Goal: Transaction & Acquisition: Purchase product/service

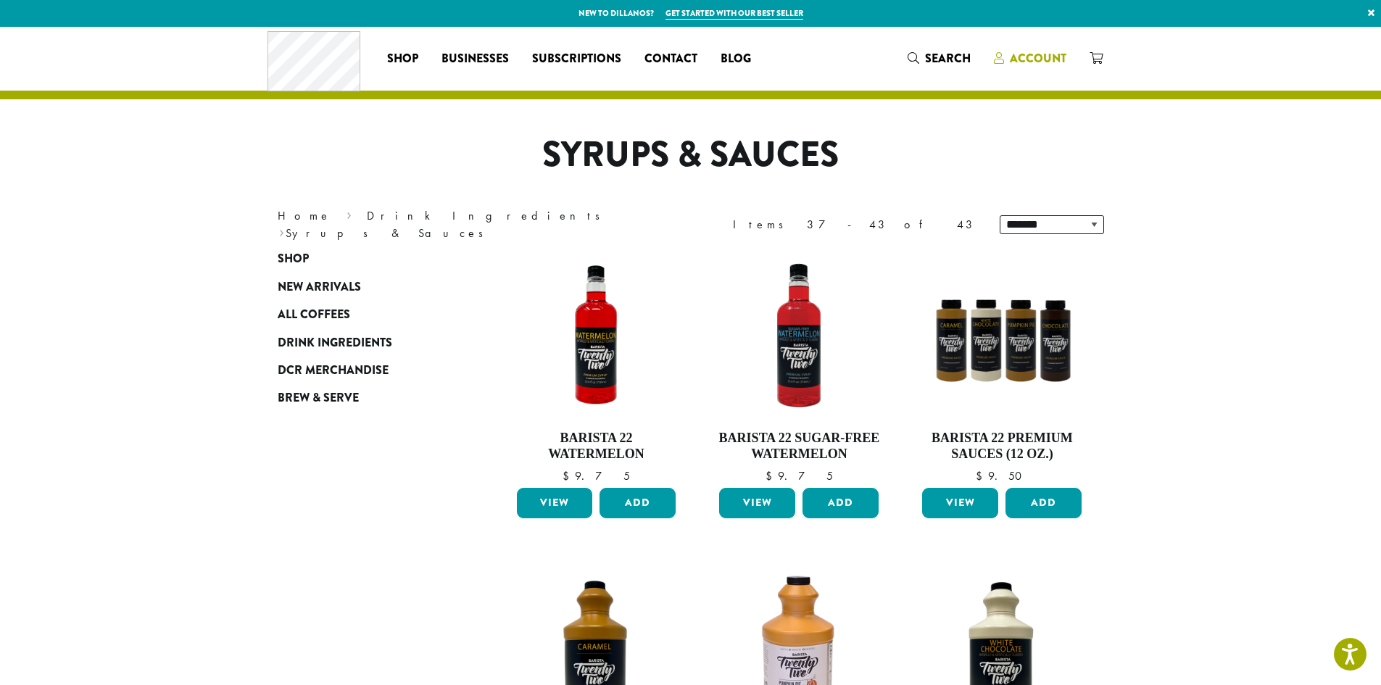
click at [1046, 65] on span "Account" at bounding box center [1038, 58] width 57 height 17
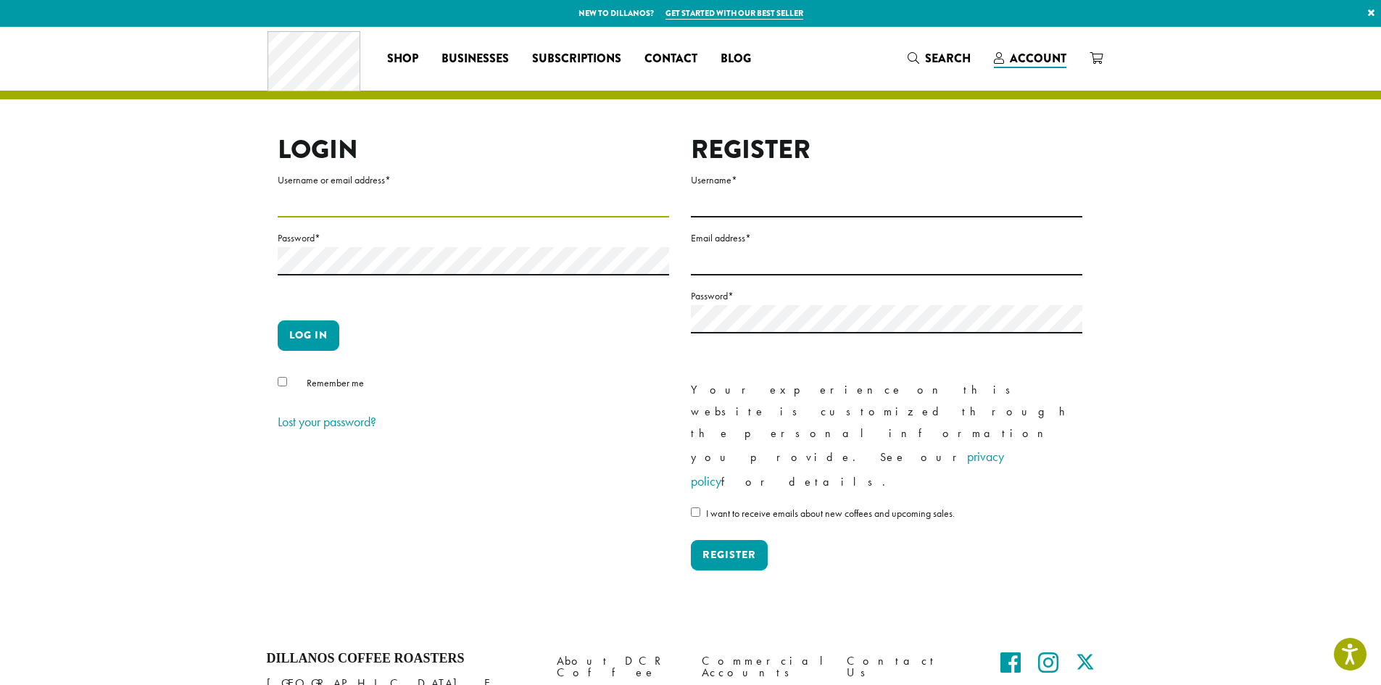
type input "**********"
click at [314, 344] on button "Log in" at bounding box center [309, 335] width 62 height 30
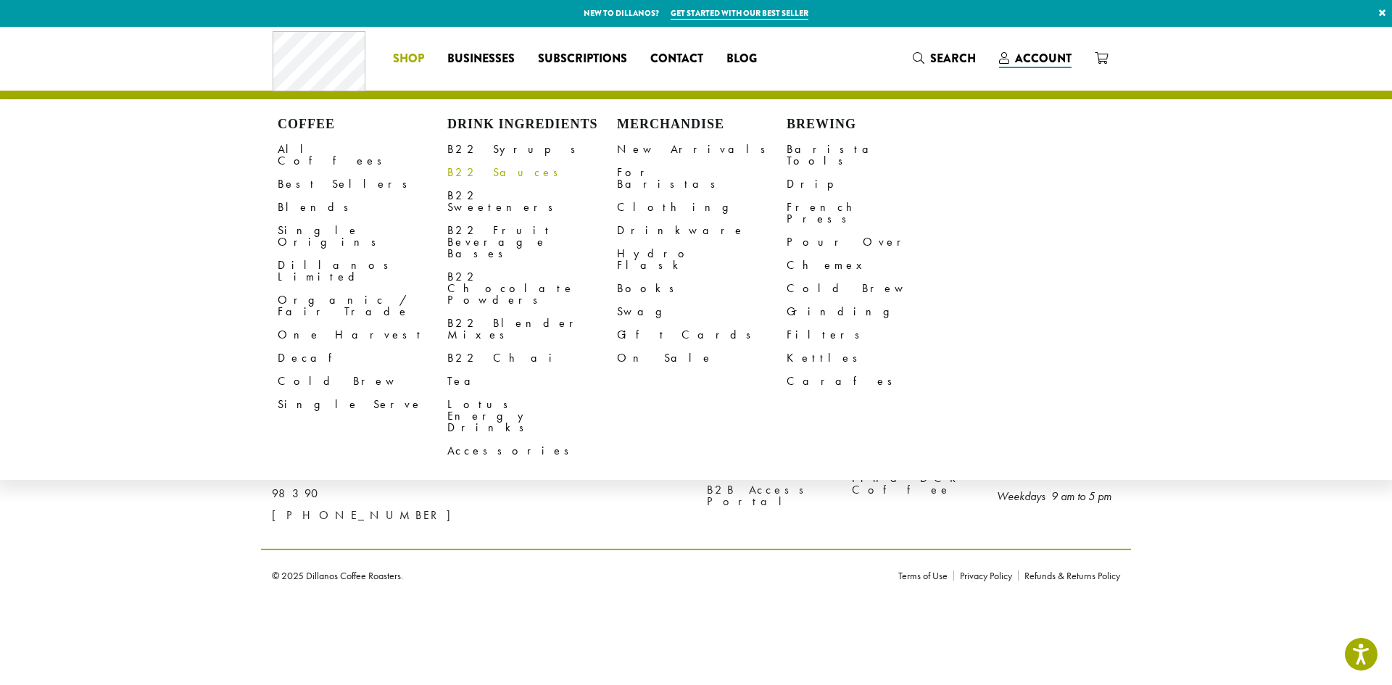
click at [494, 172] on link "B22 Sauces" at bounding box center [532, 172] width 170 height 23
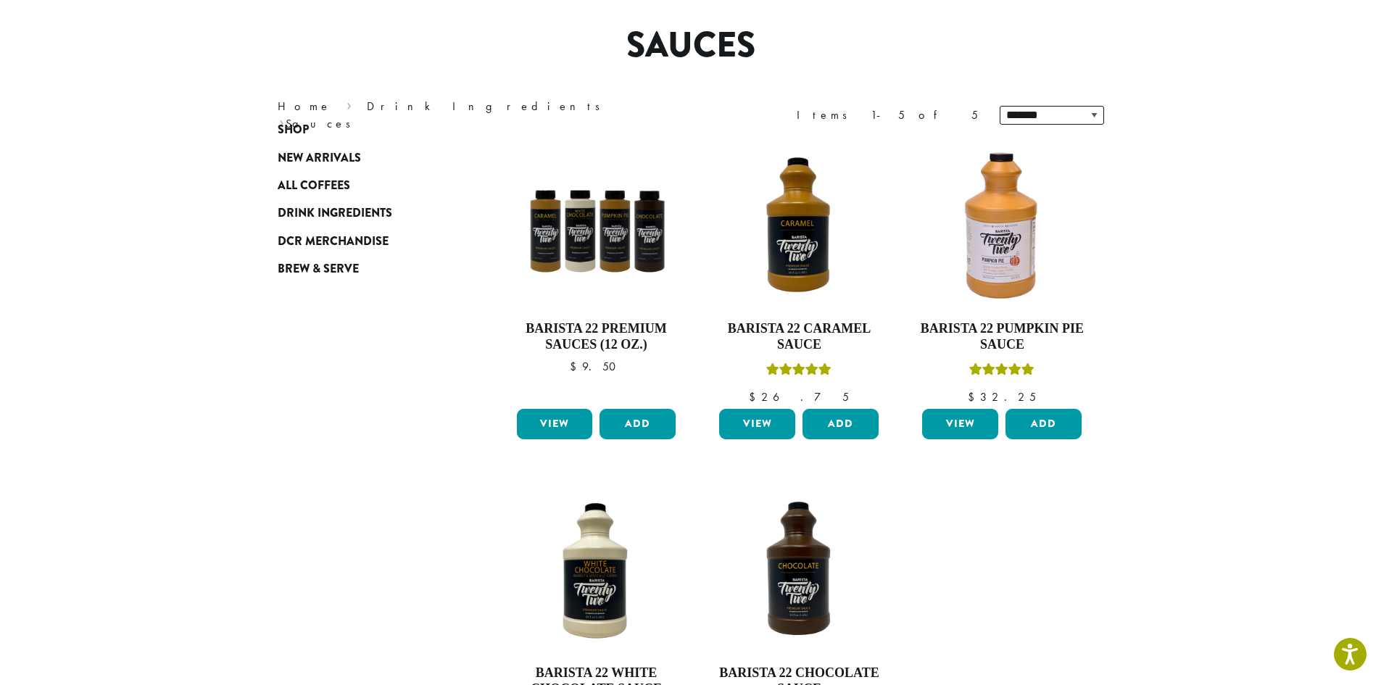
scroll to position [145, 0]
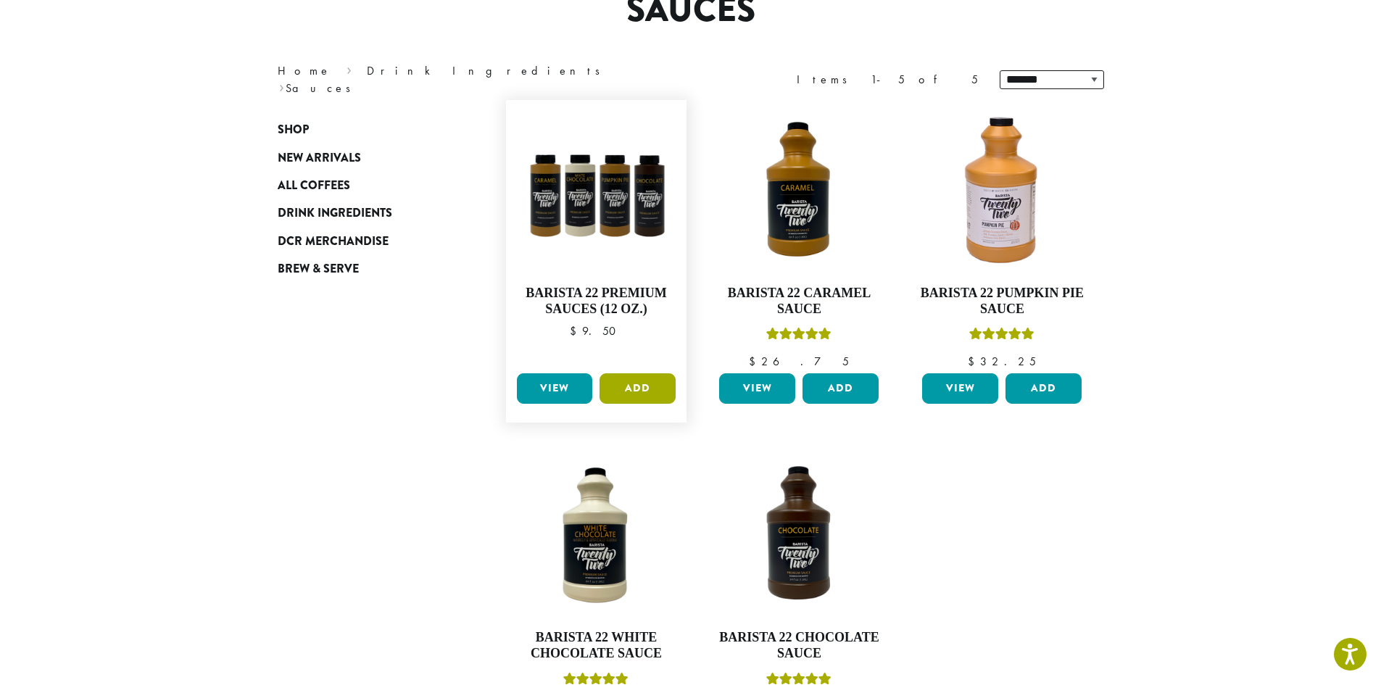
click at [662, 378] on button "Add" at bounding box center [637, 388] width 76 height 30
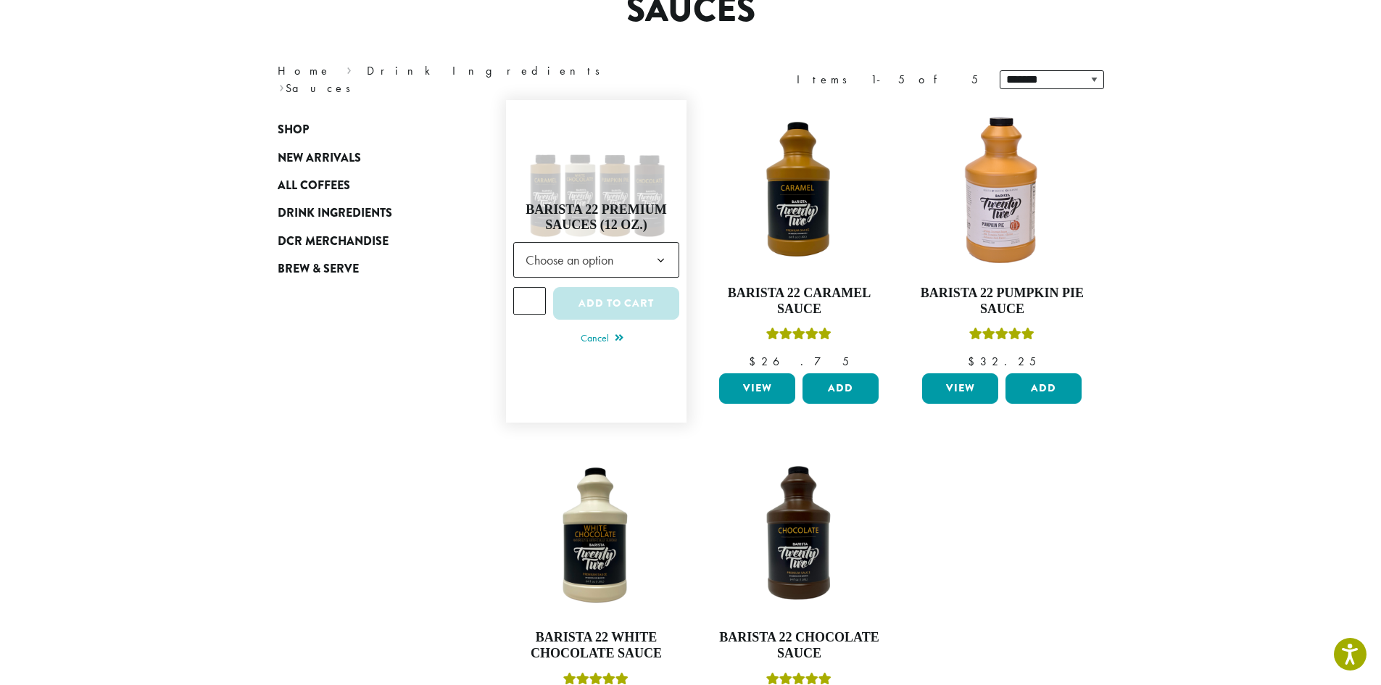
click at [624, 263] on span "Choose an option" at bounding box center [574, 260] width 108 height 28
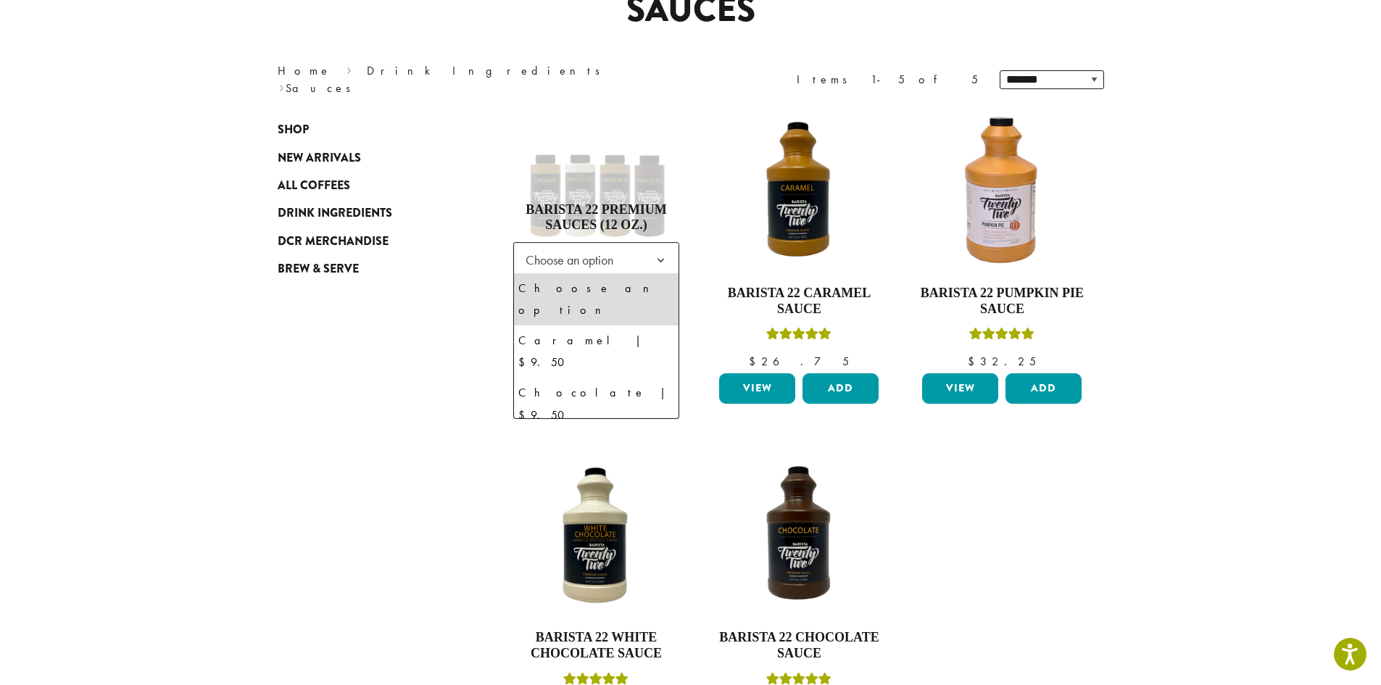
select select "**********"
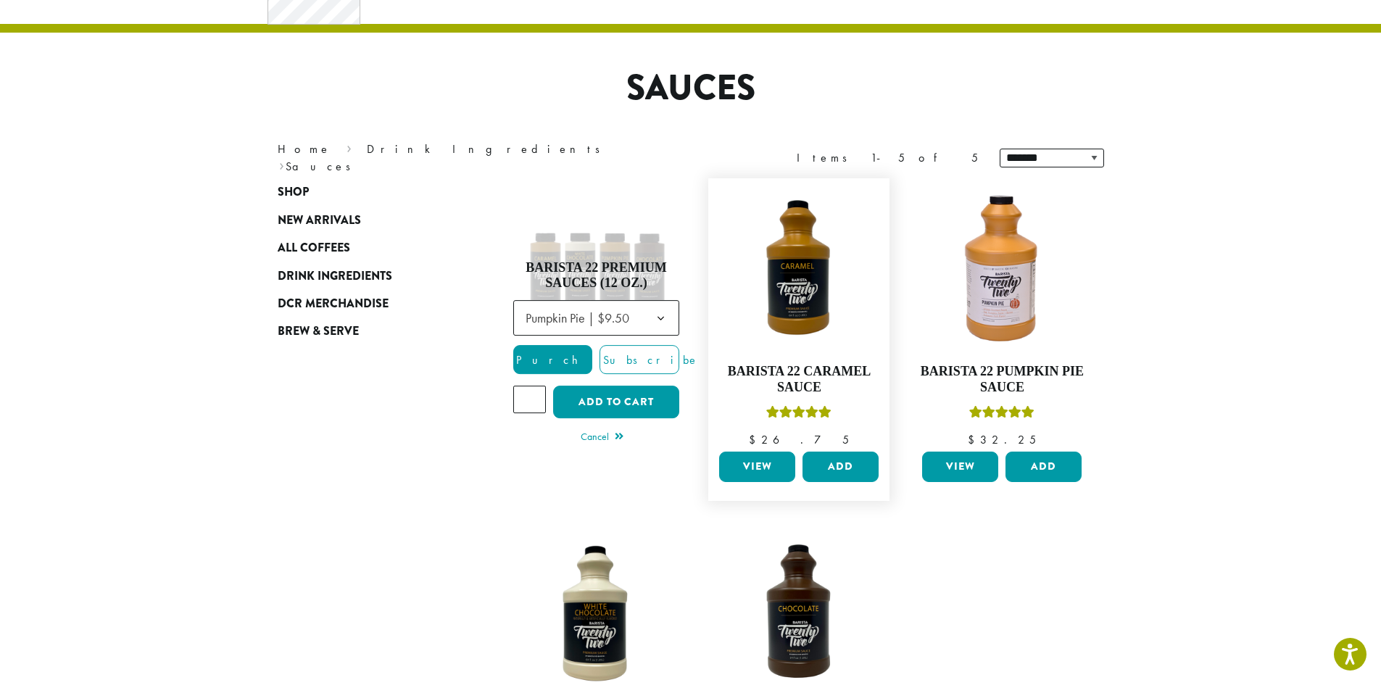
scroll to position [0, 0]
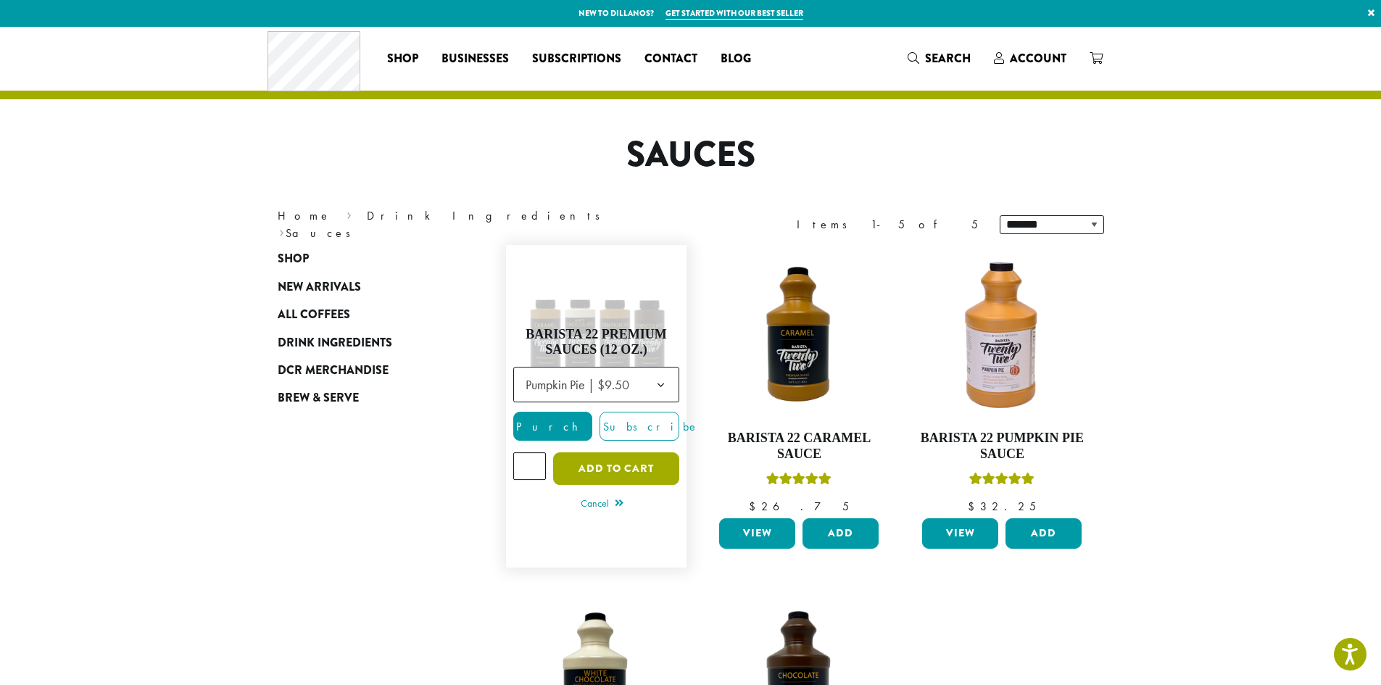
click at [590, 468] on button "Add to cart" at bounding box center [616, 468] width 126 height 33
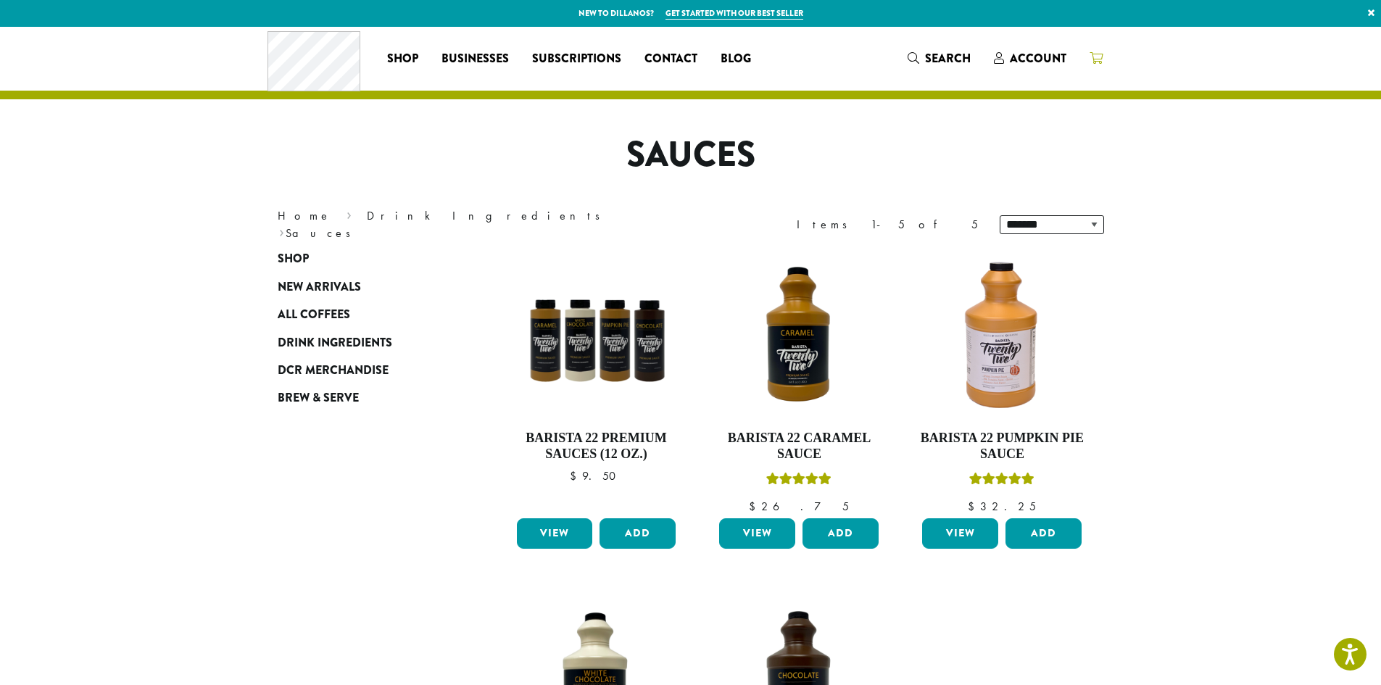
click at [1097, 60] on icon at bounding box center [1096, 58] width 13 height 12
click at [624, 532] on button "Add" at bounding box center [637, 533] width 76 height 30
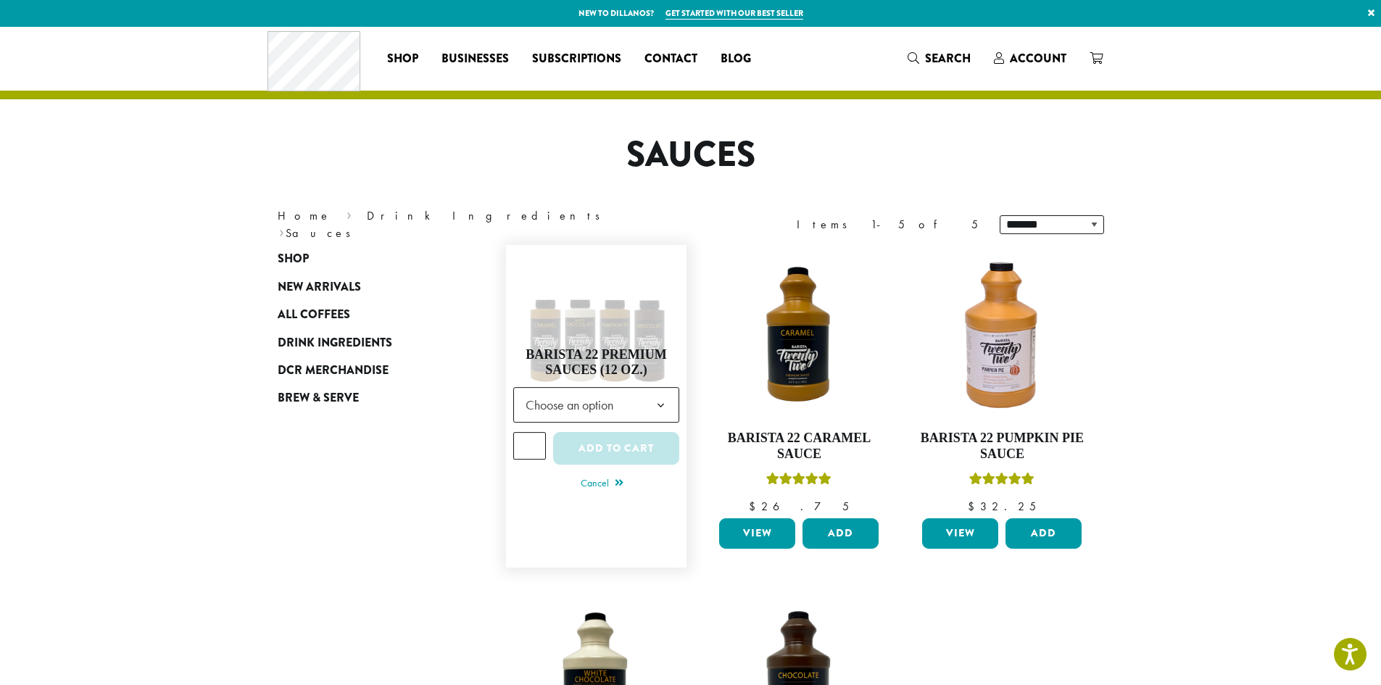
click at [592, 410] on span "Choose an option" at bounding box center [574, 405] width 108 height 28
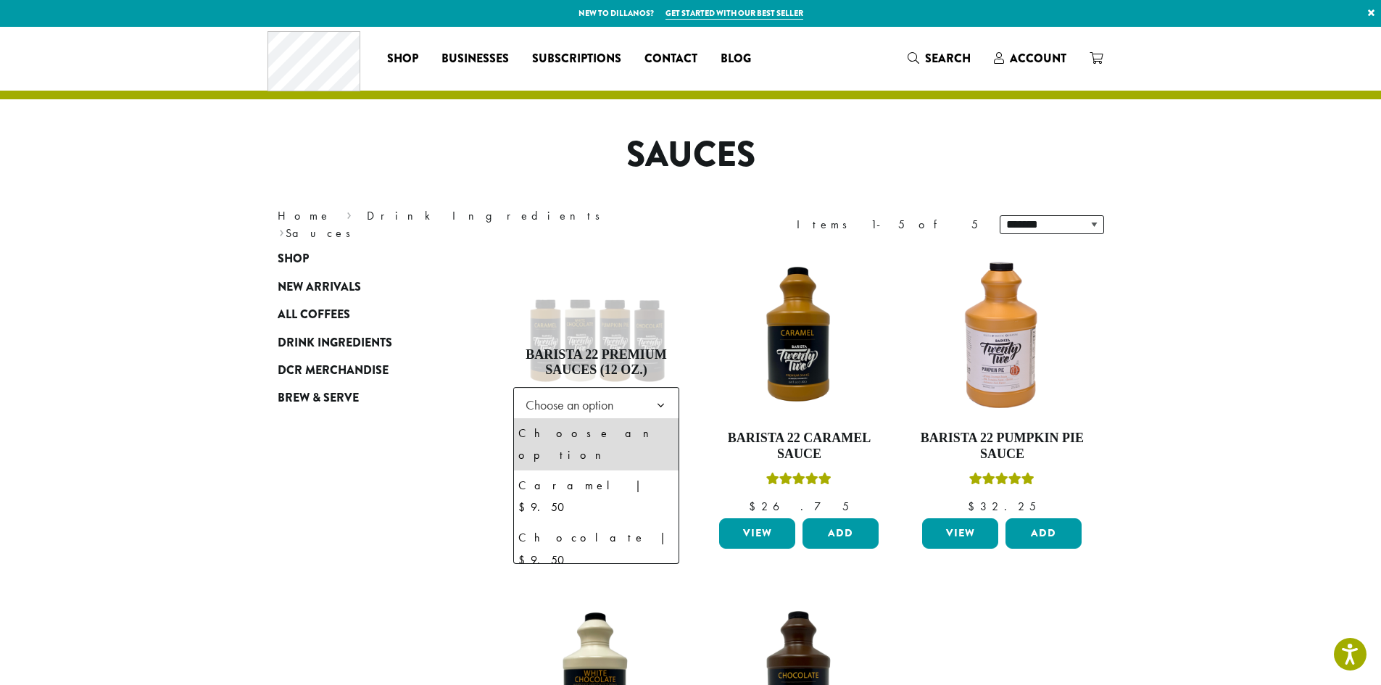
select select "**********"
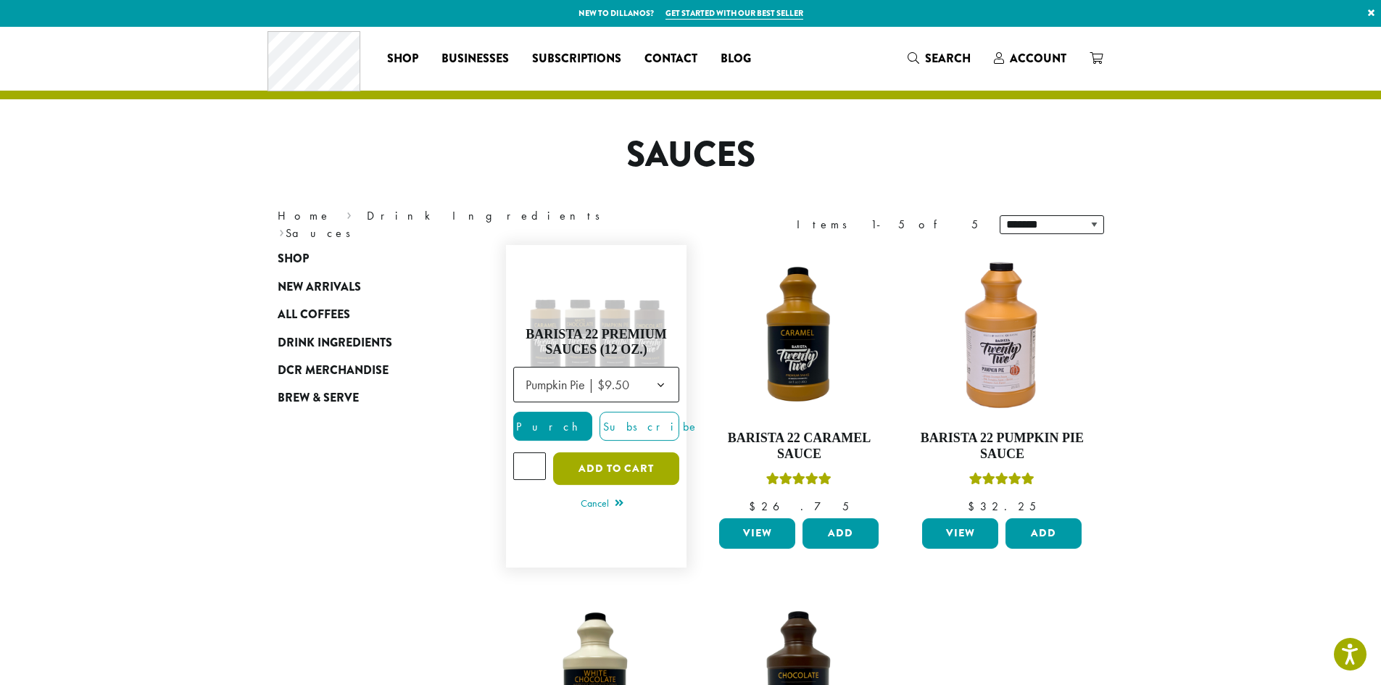
click at [591, 470] on button "Add to cart" at bounding box center [616, 468] width 126 height 33
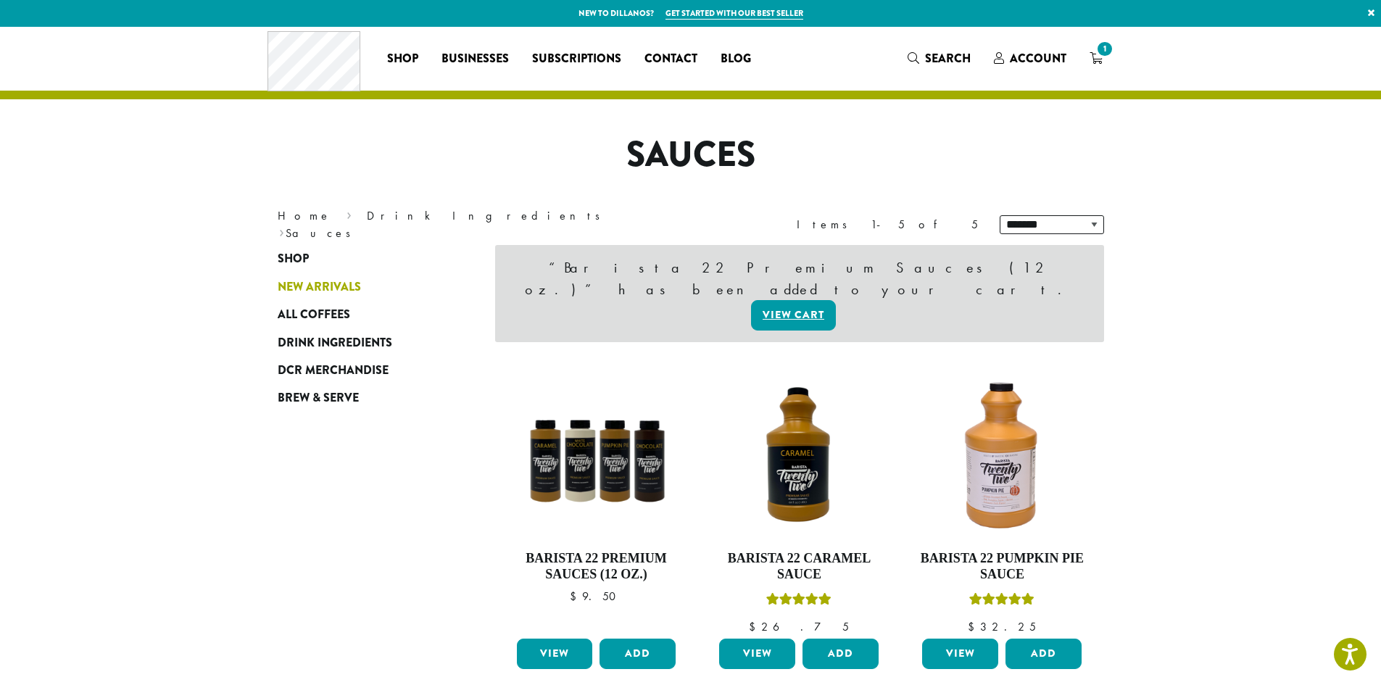
click at [357, 280] on span "New Arrivals" at bounding box center [319, 287] width 83 height 18
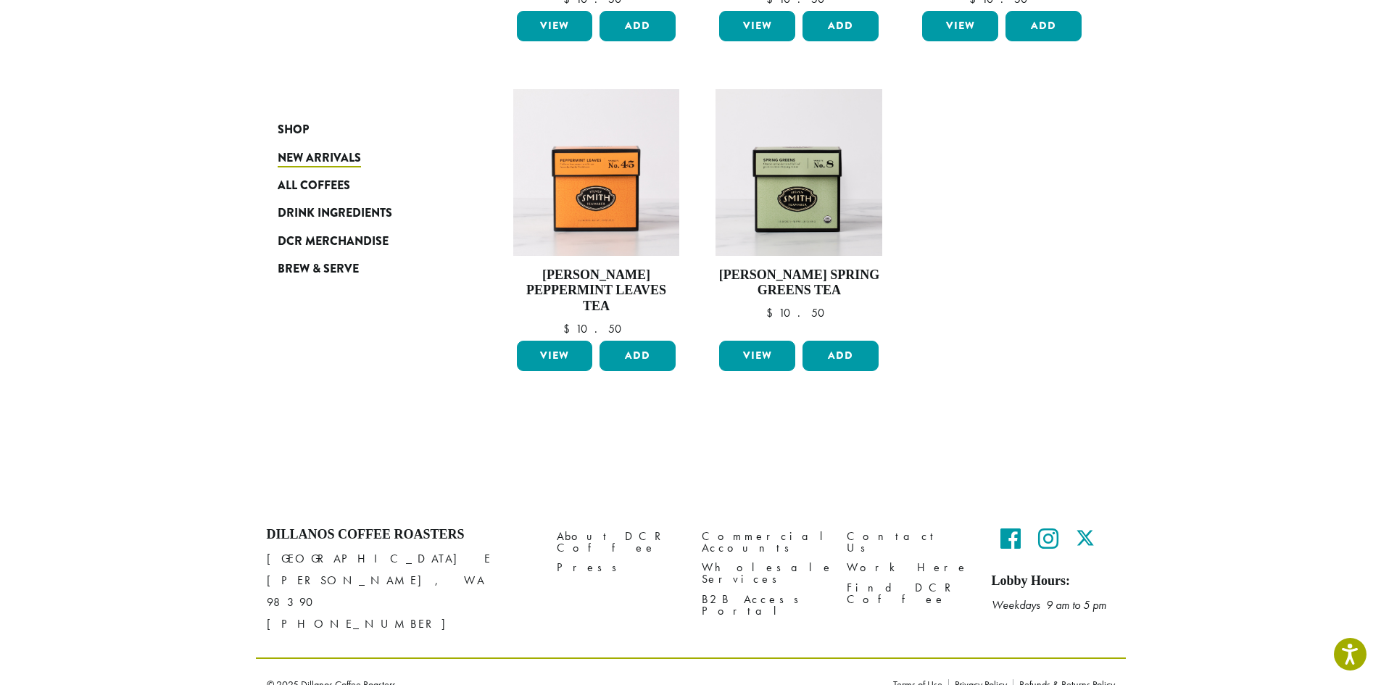
scroll to position [1111, 0]
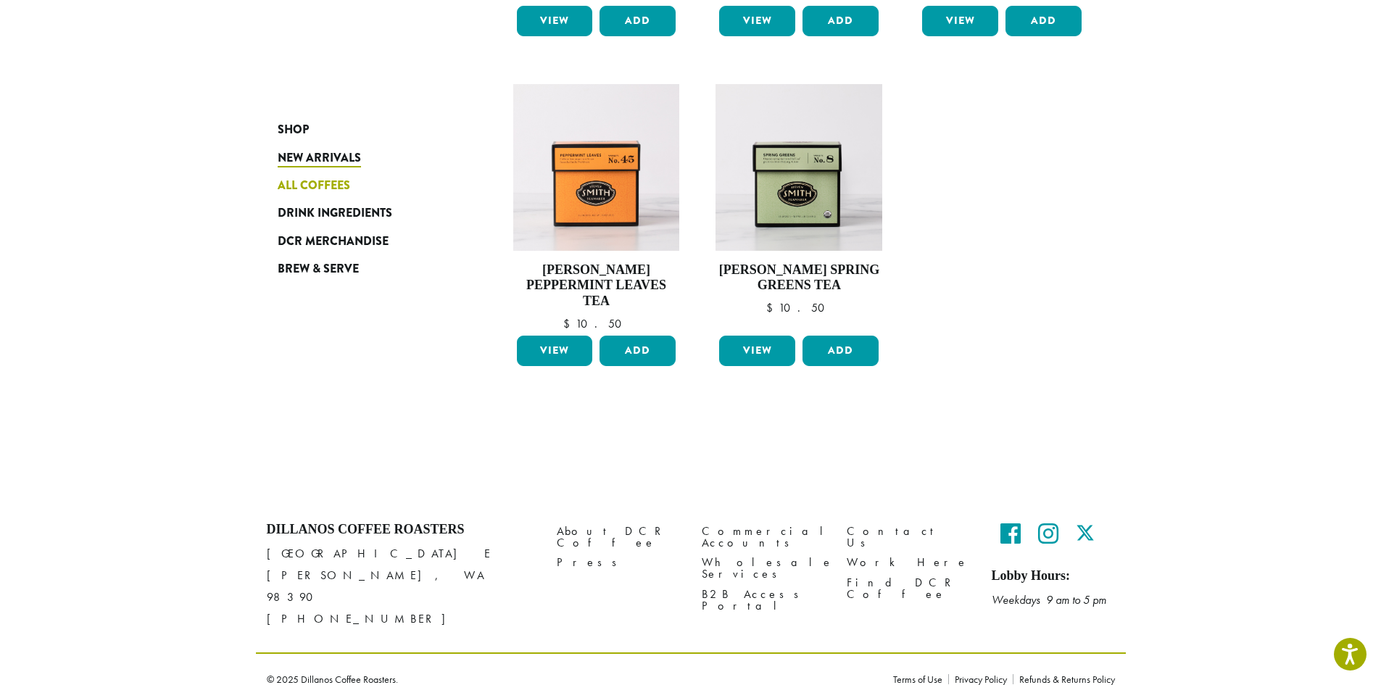
click at [320, 190] on span "All Coffees" at bounding box center [314, 186] width 72 height 18
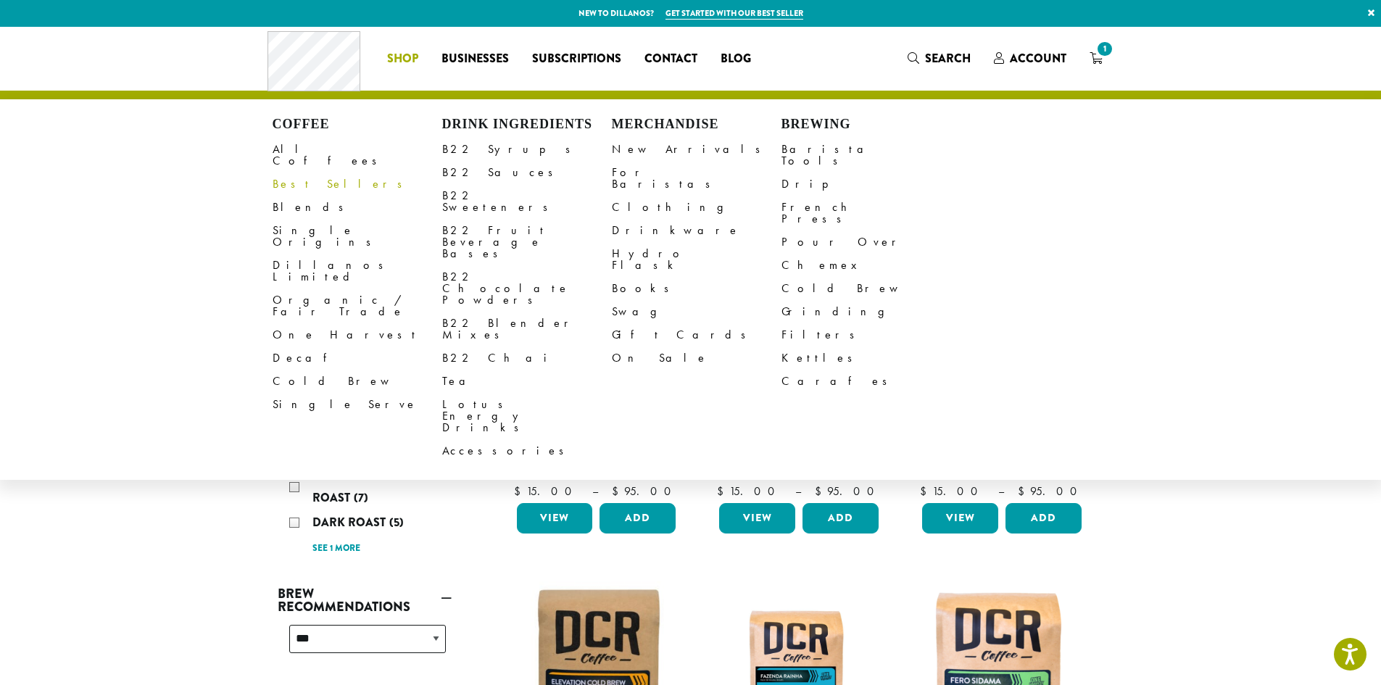
click at [319, 176] on link "Best Sellers" at bounding box center [358, 184] width 170 height 23
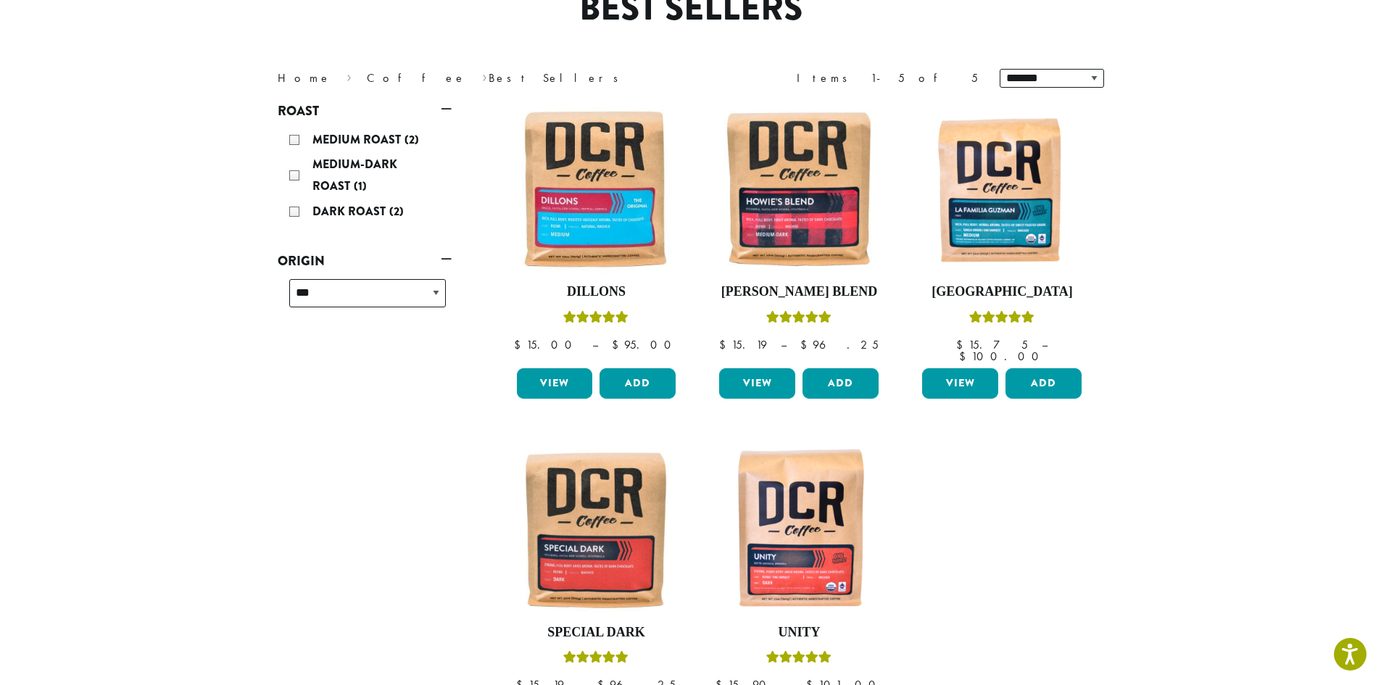
scroll to position [145, 0]
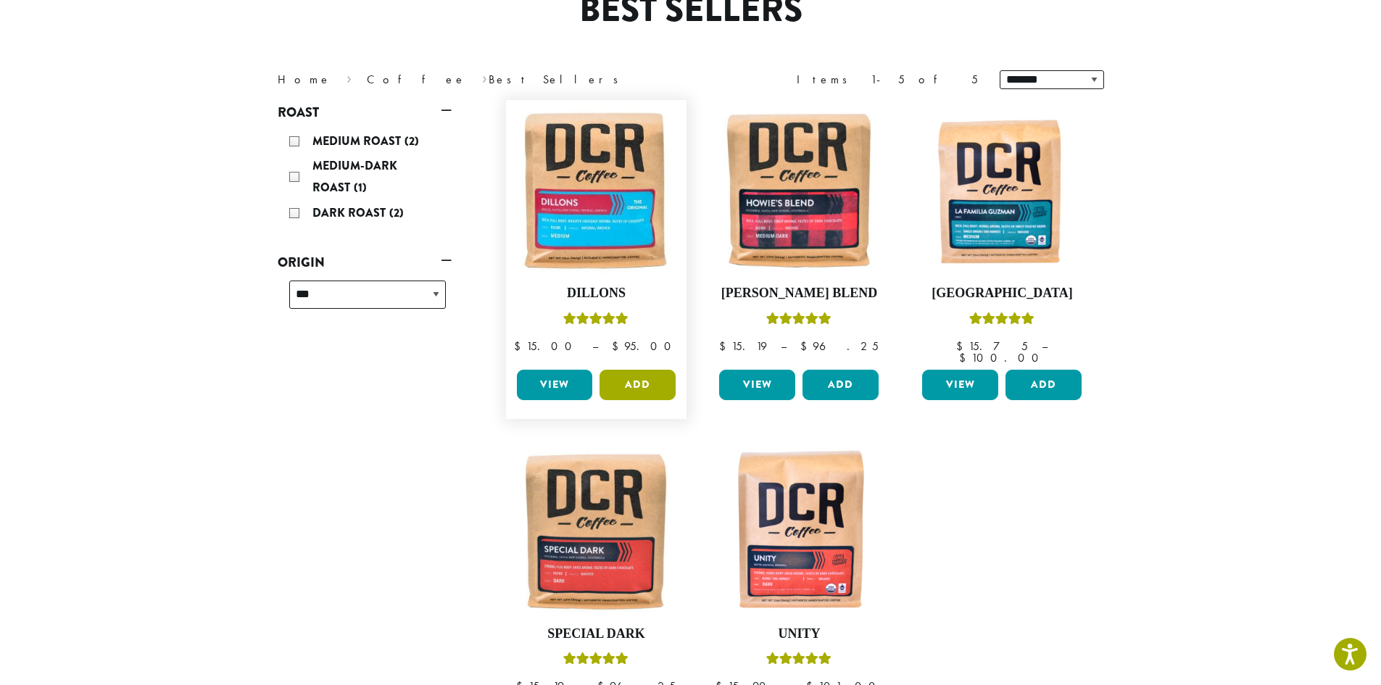
click at [644, 371] on button "Add" at bounding box center [637, 385] width 76 height 30
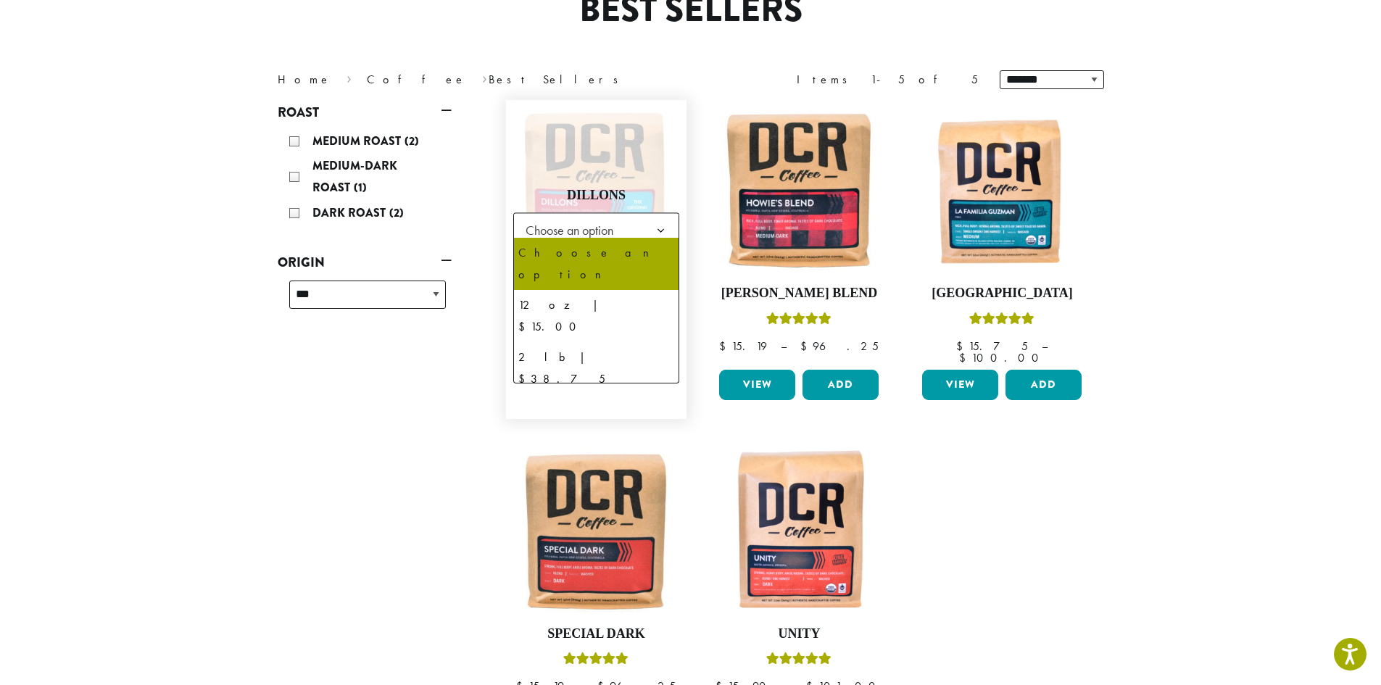
click at [610, 225] on span "Choose an option" at bounding box center [574, 230] width 108 height 28
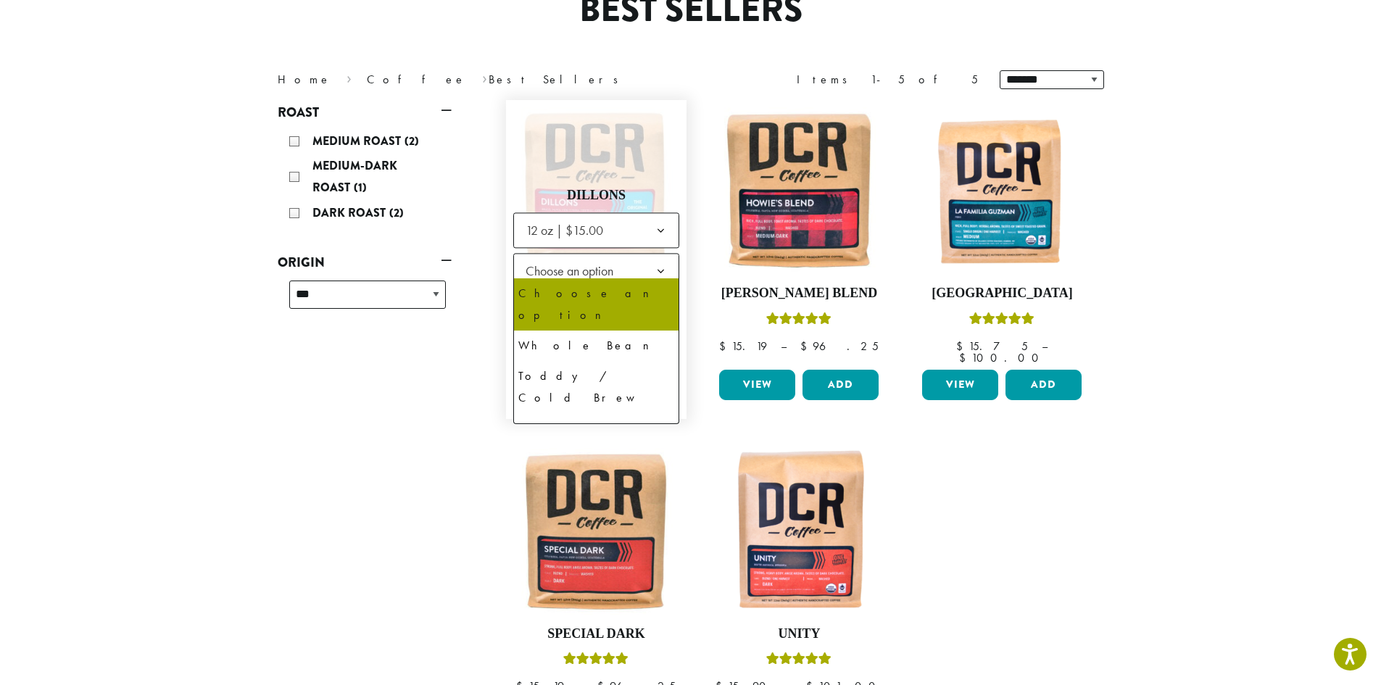
click at [604, 270] on span "Choose an option" at bounding box center [574, 271] width 108 height 28
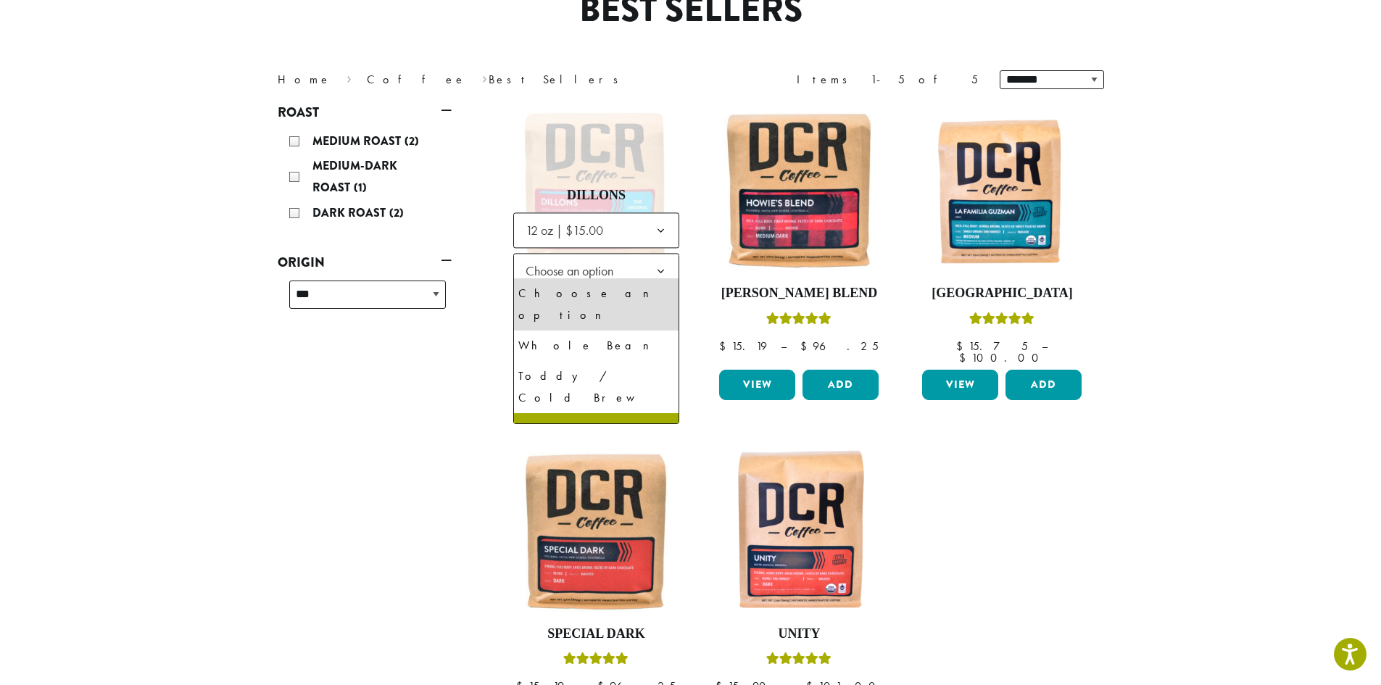
scroll to position [99, 0]
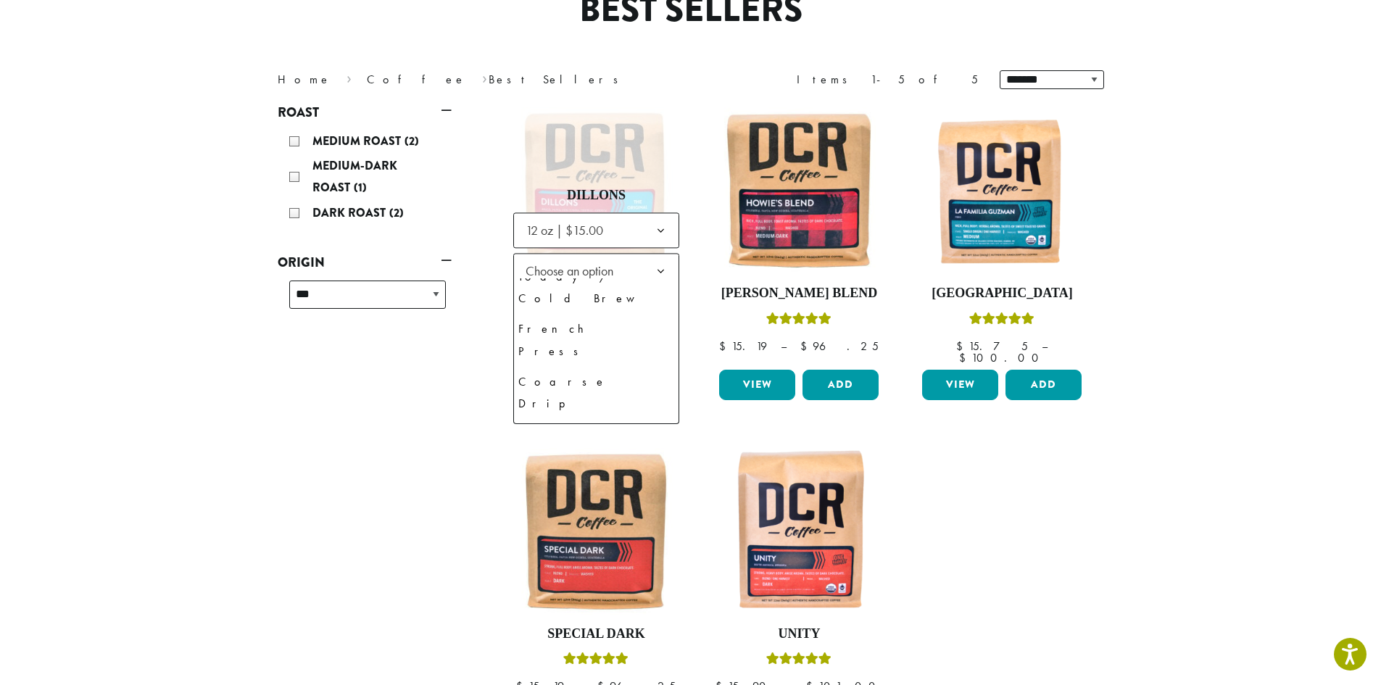
select select "*********"
select select "**********"
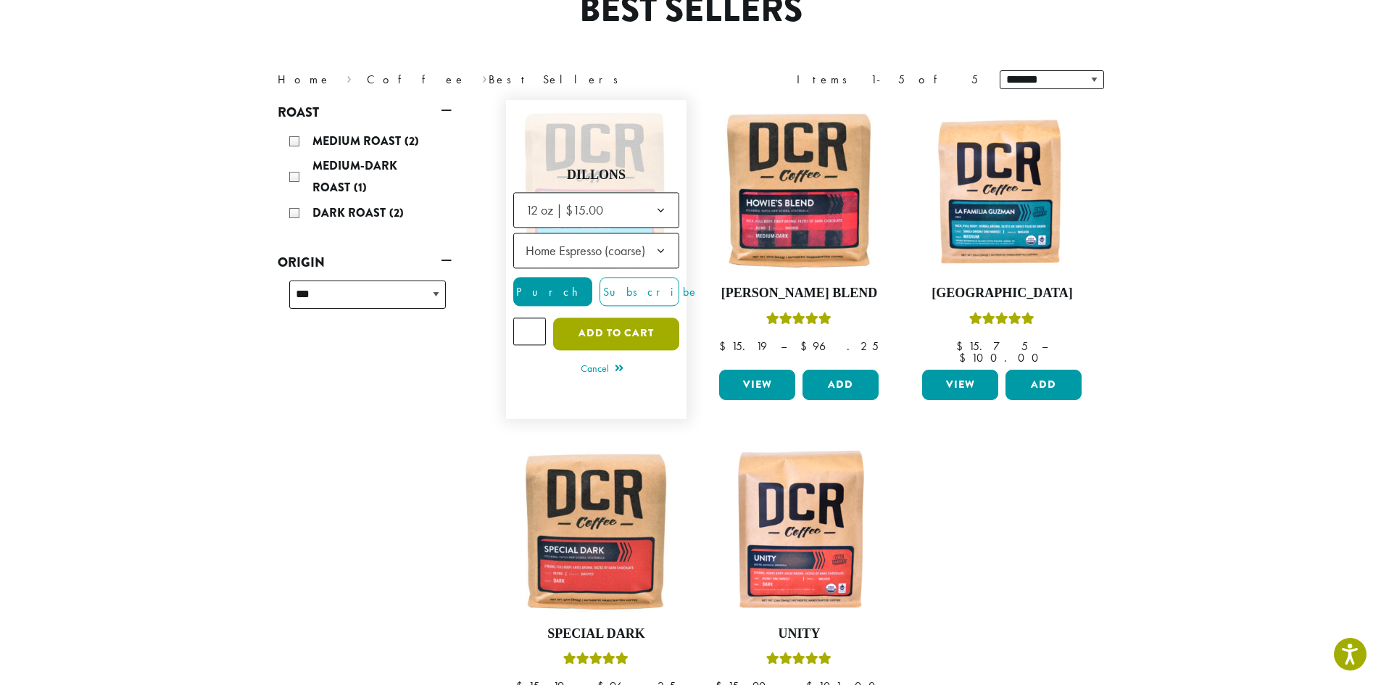
click at [628, 327] on button "Add to cart" at bounding box center [616, 334] width 126 height 33
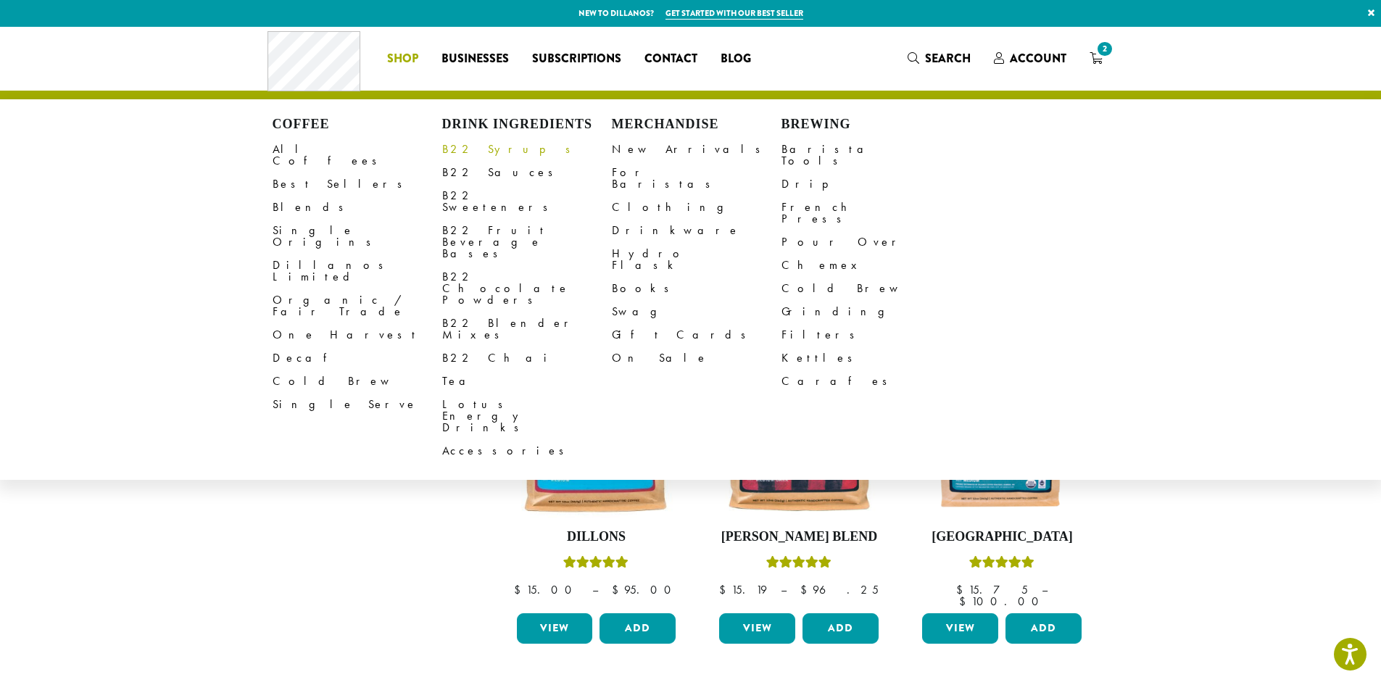
click at [481, 149] on link "B22 Syrups" at bounding box center [527, 149] width 170 height 23
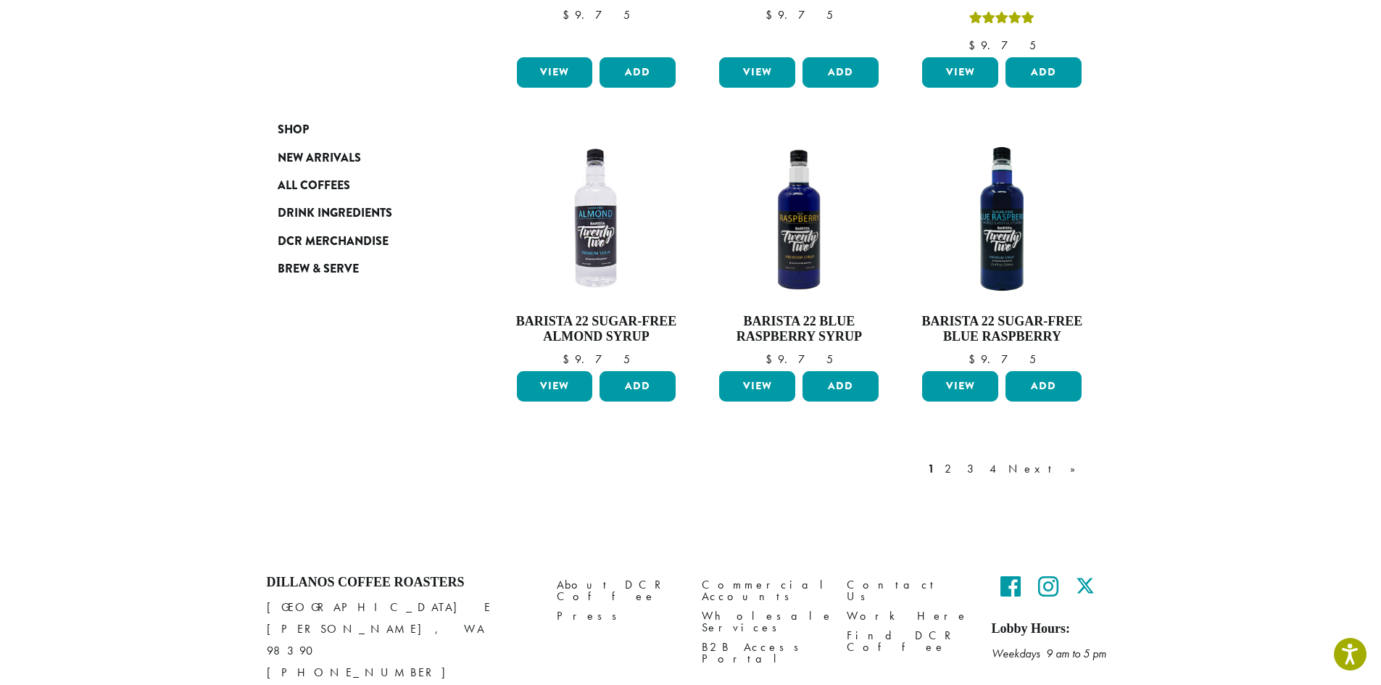
scroll to position [1203, 0]
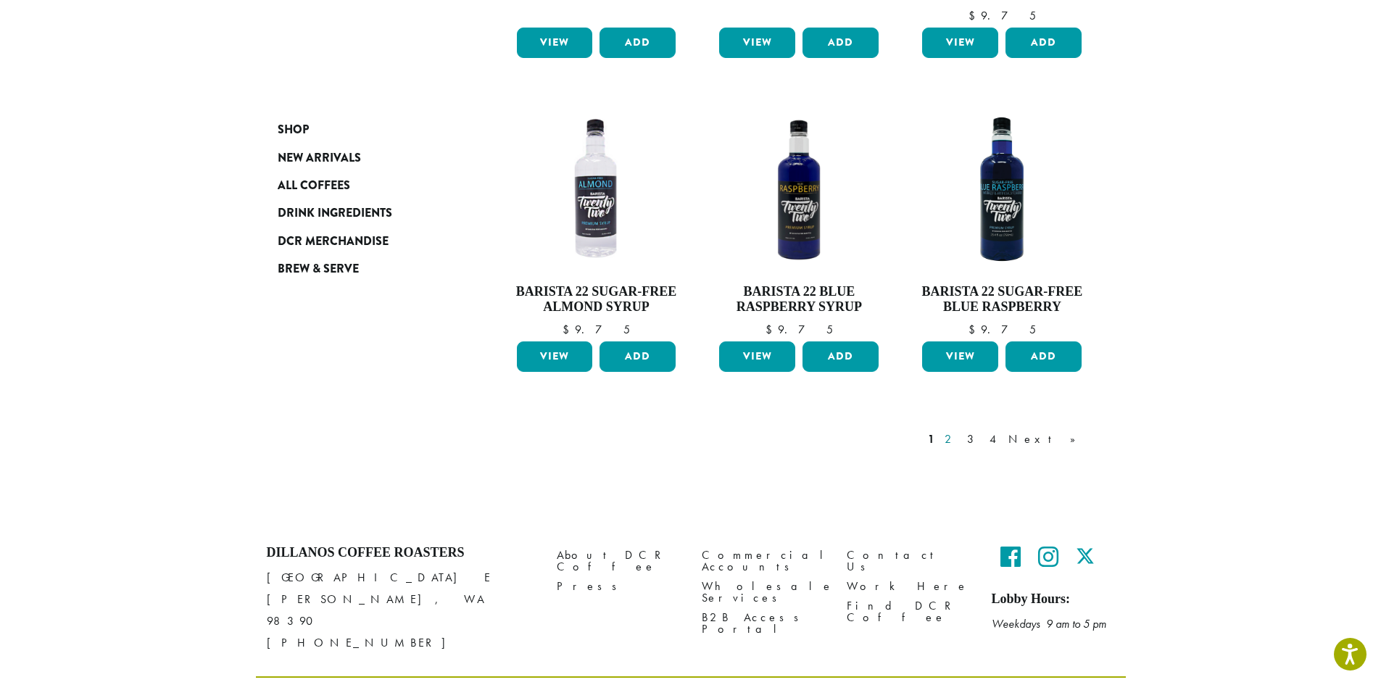
click at [960, 431] on link "2" at bounding box center [951, 439] width 18 height 17
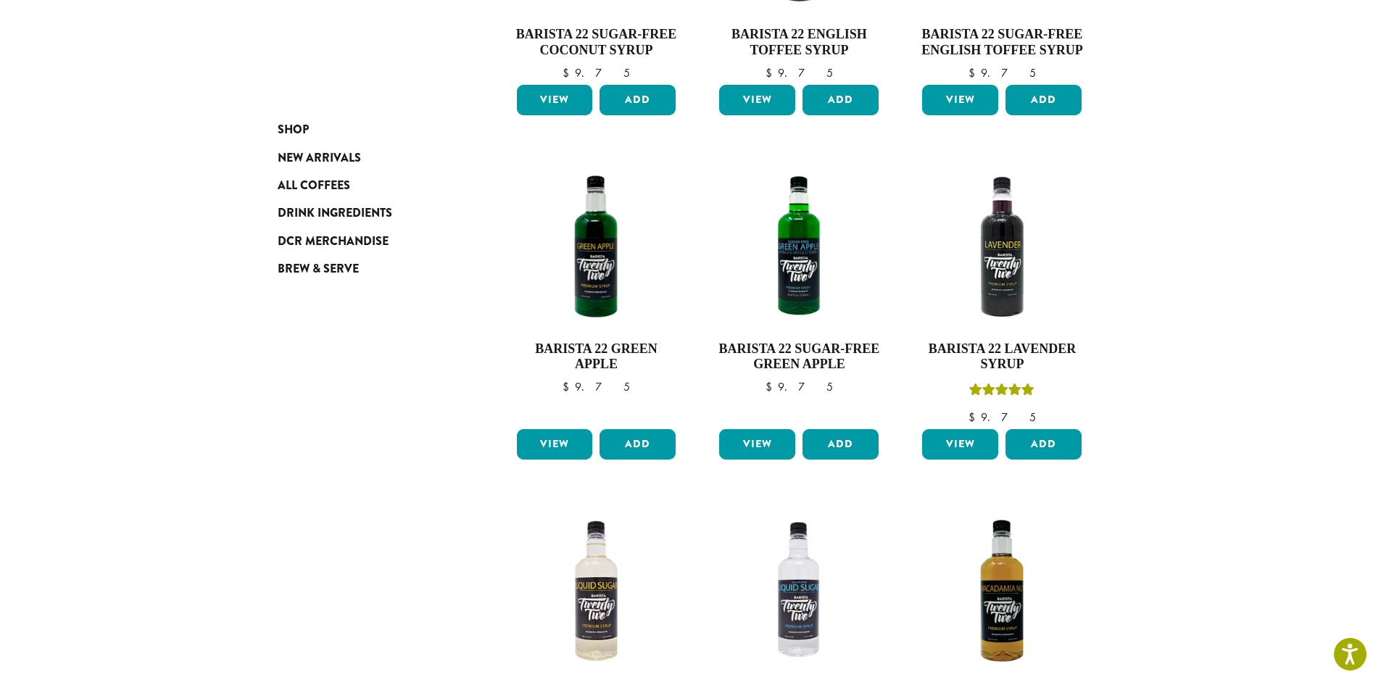
scroll to position [959, 0]
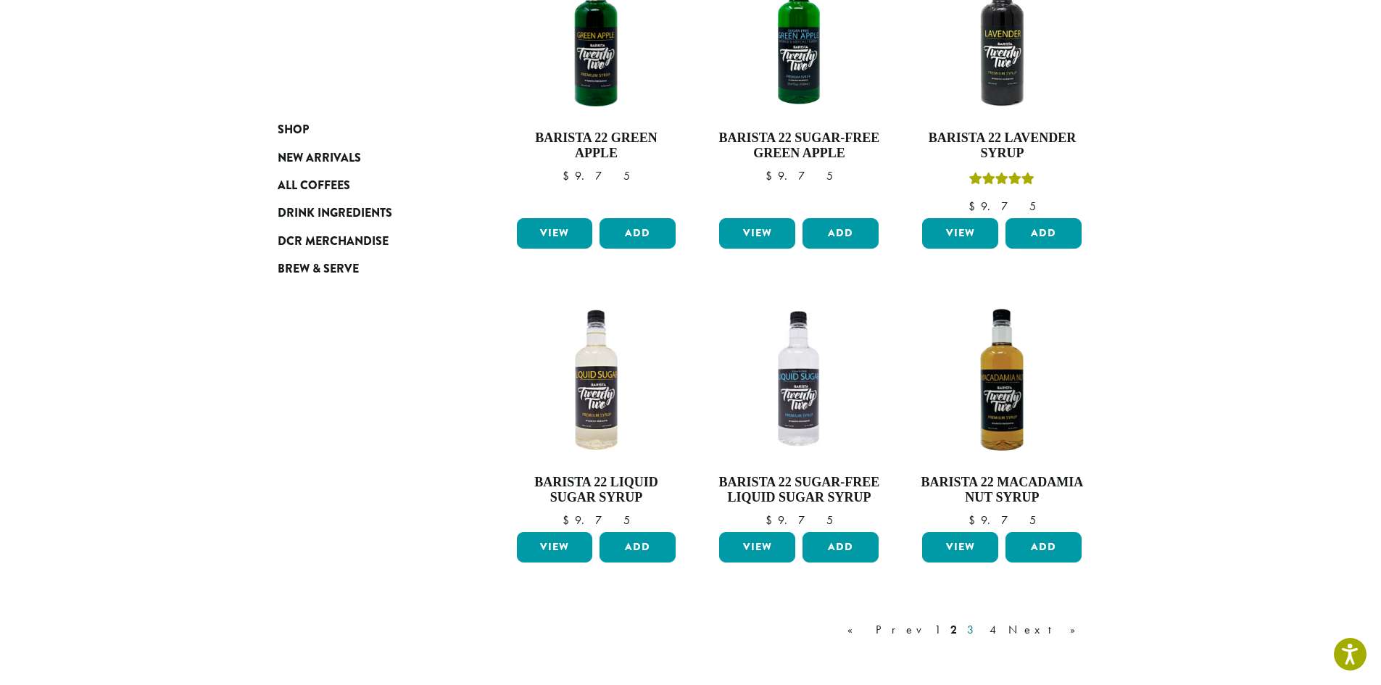
click at [982, 629] on link "3" at bounding box center [973, 629] width 18 height 17
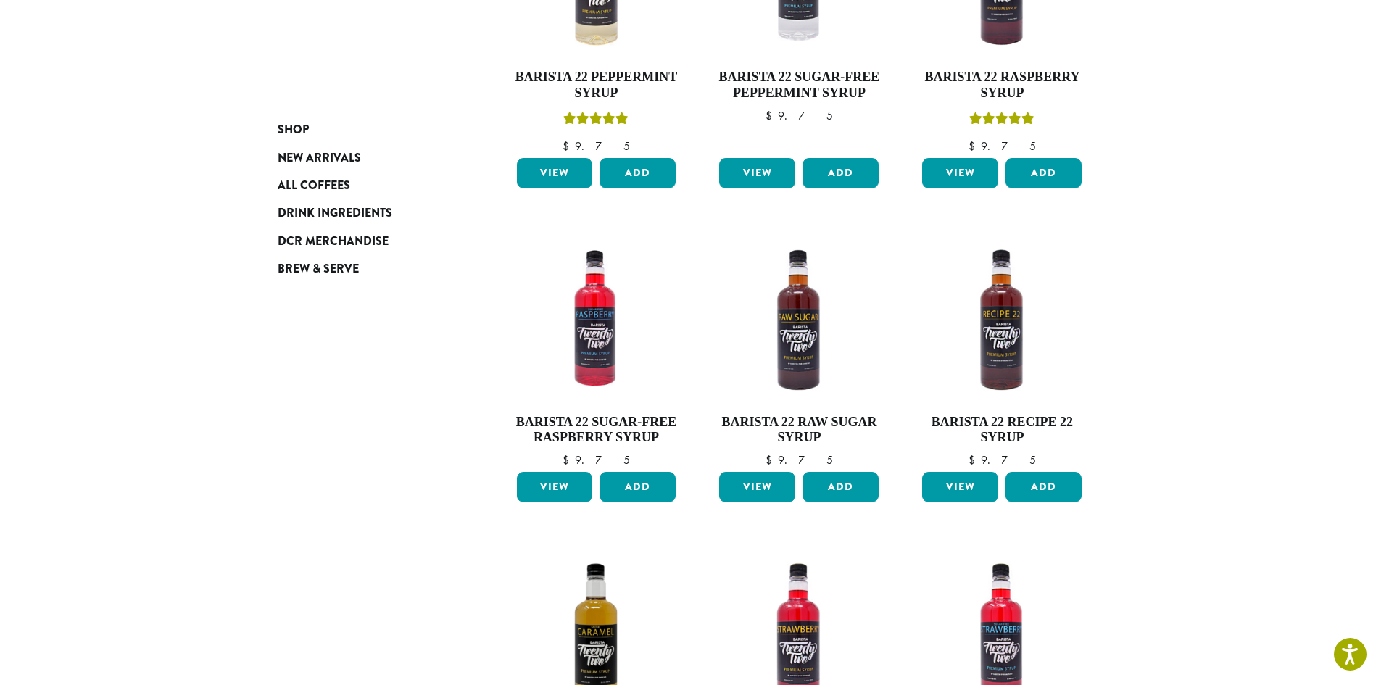
scroll to position [1032, 0]
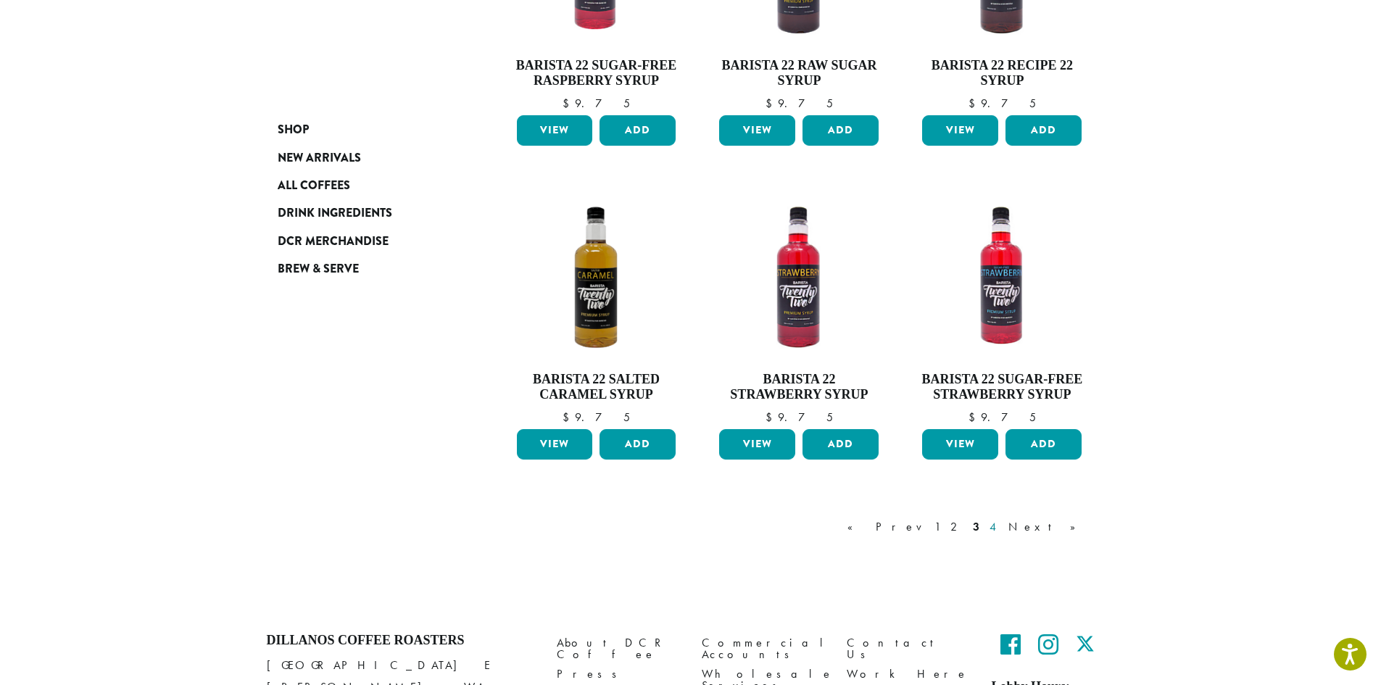
click at [1001, 527] on link "4" at bounding box center [994, 526] width 14 height 17
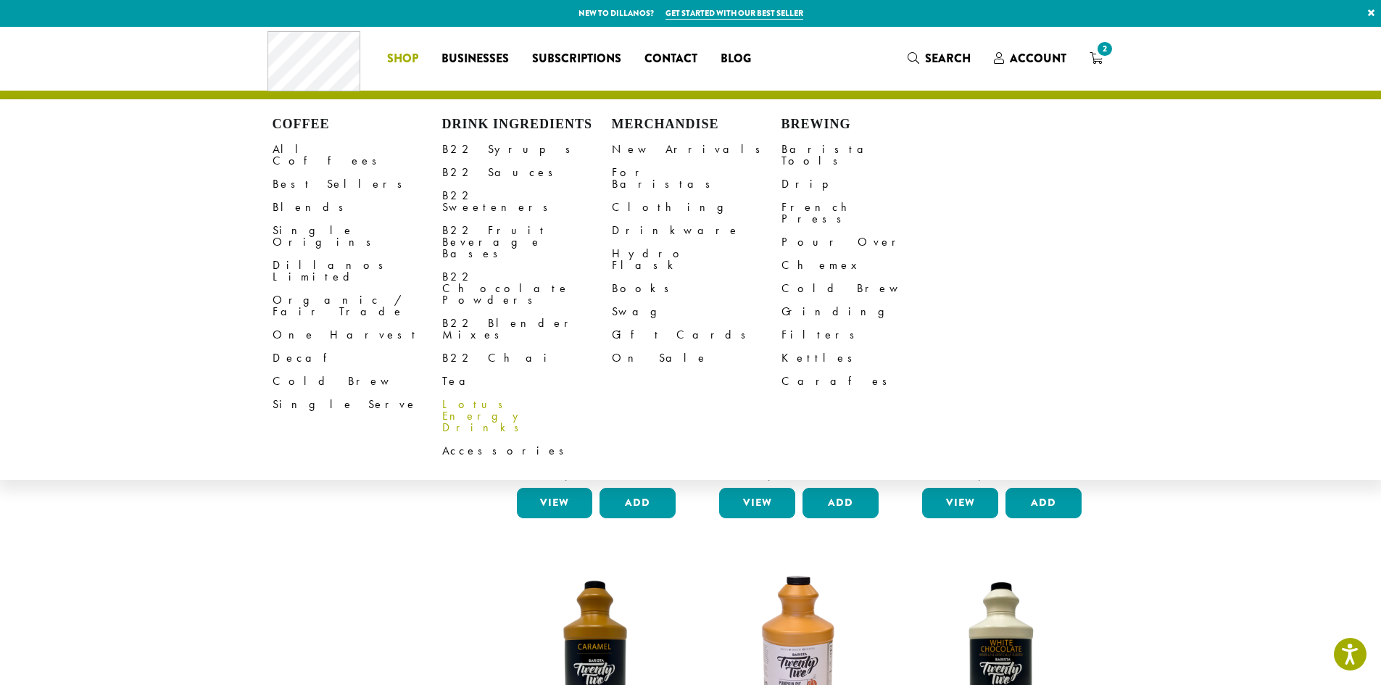
click at [518, 393] on link "Lotus Energy Drinks" at bounding box center [527, 416] width 170 height 46
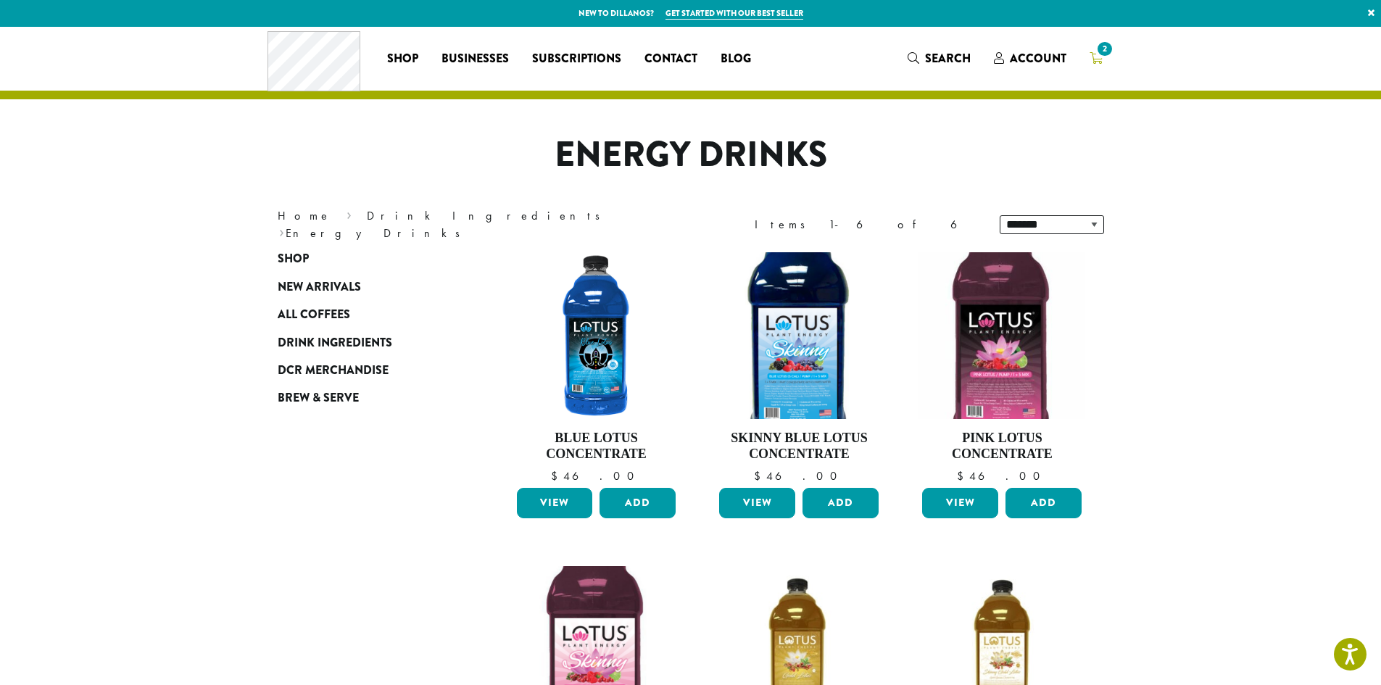
click at [1086, 54] on link "2" at bounding box center [1096, 58] width 36 height 24
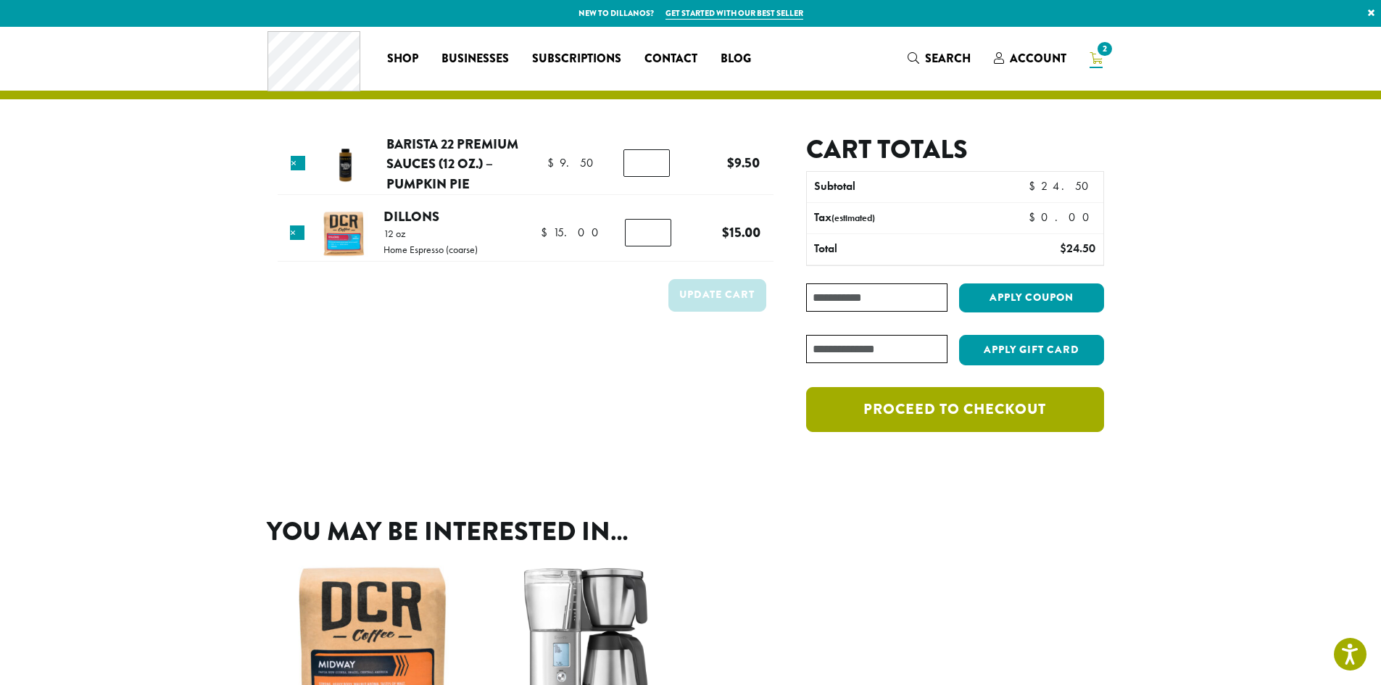
click at [934, 404] on link "Proceed to checkout" at bounding box center [954, 409] width 297 height 45
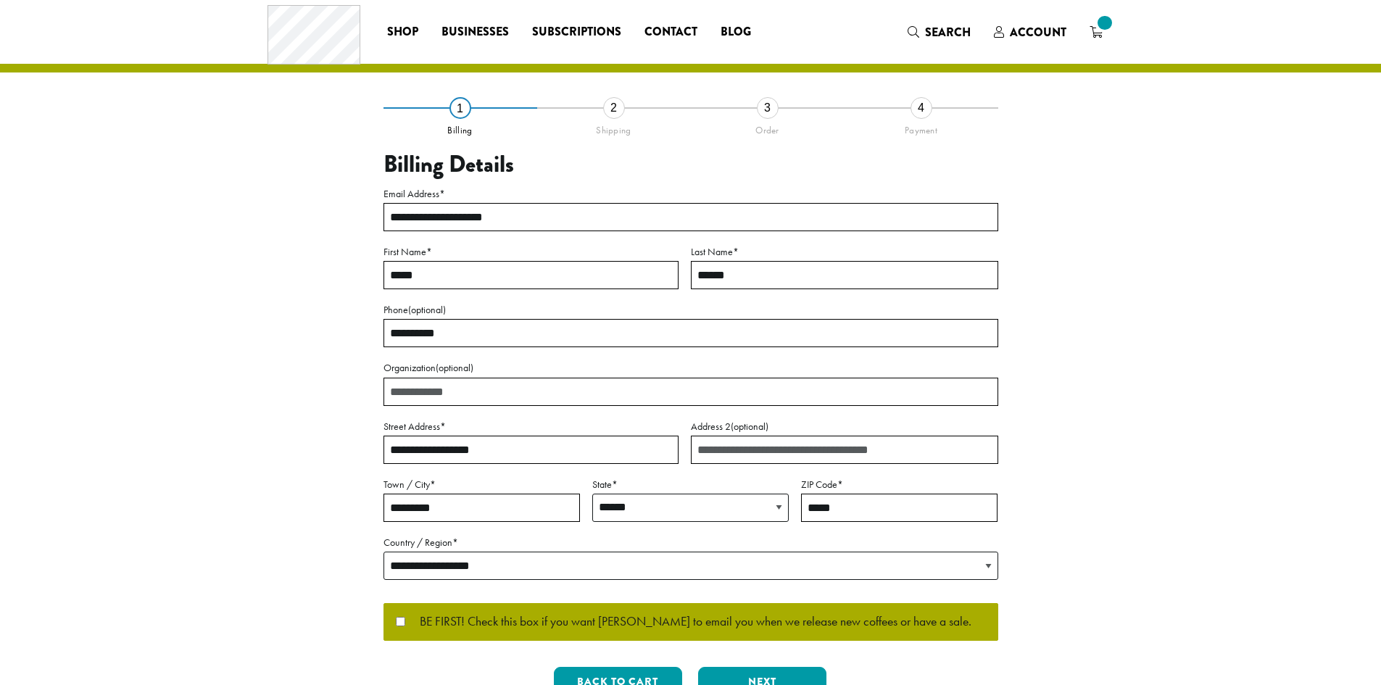
select select "**"
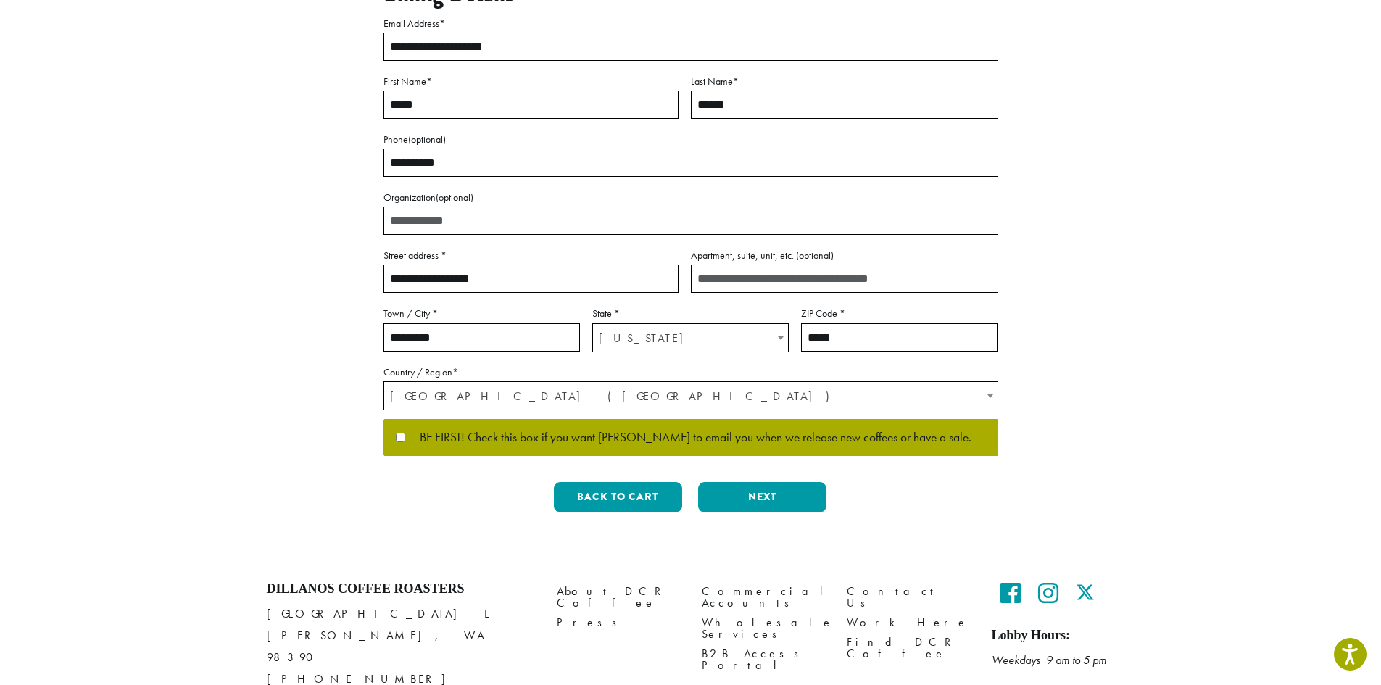
scroll to position [257, 0]
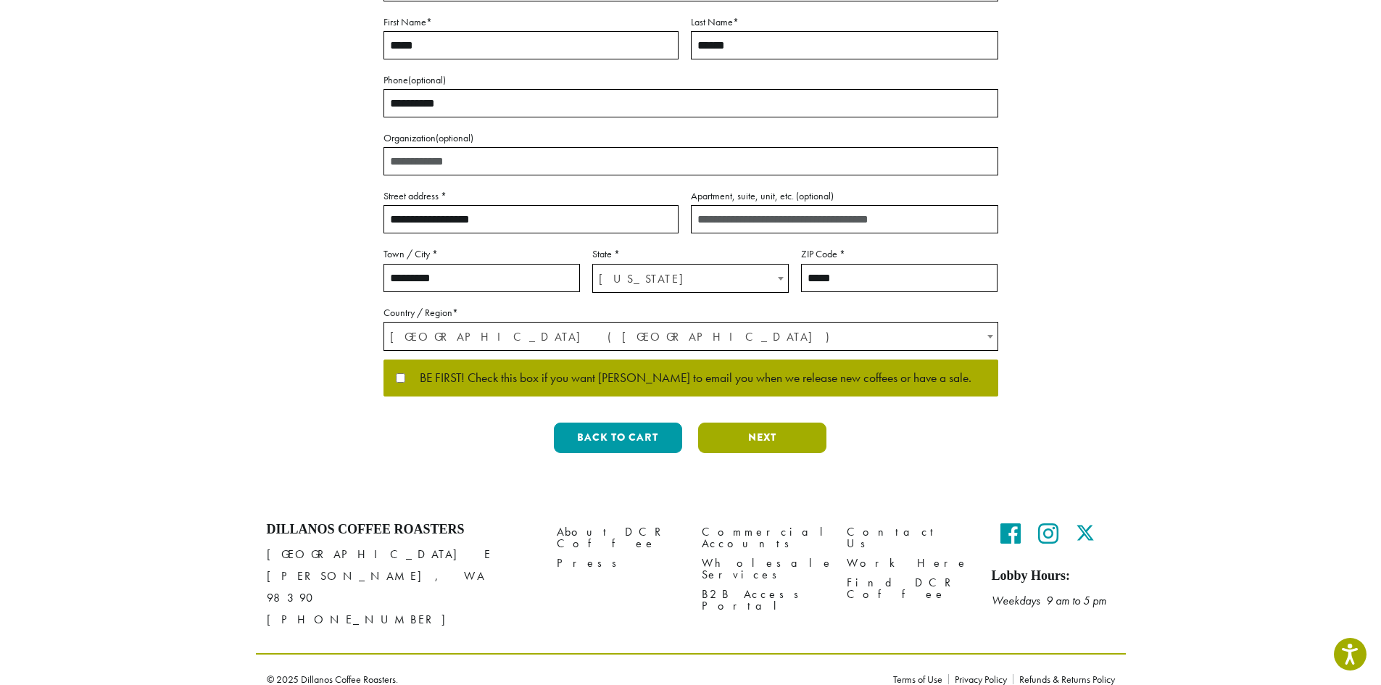
click at [767, 448] on button "Next" at bounding box center [762, 438] width 128 height 30
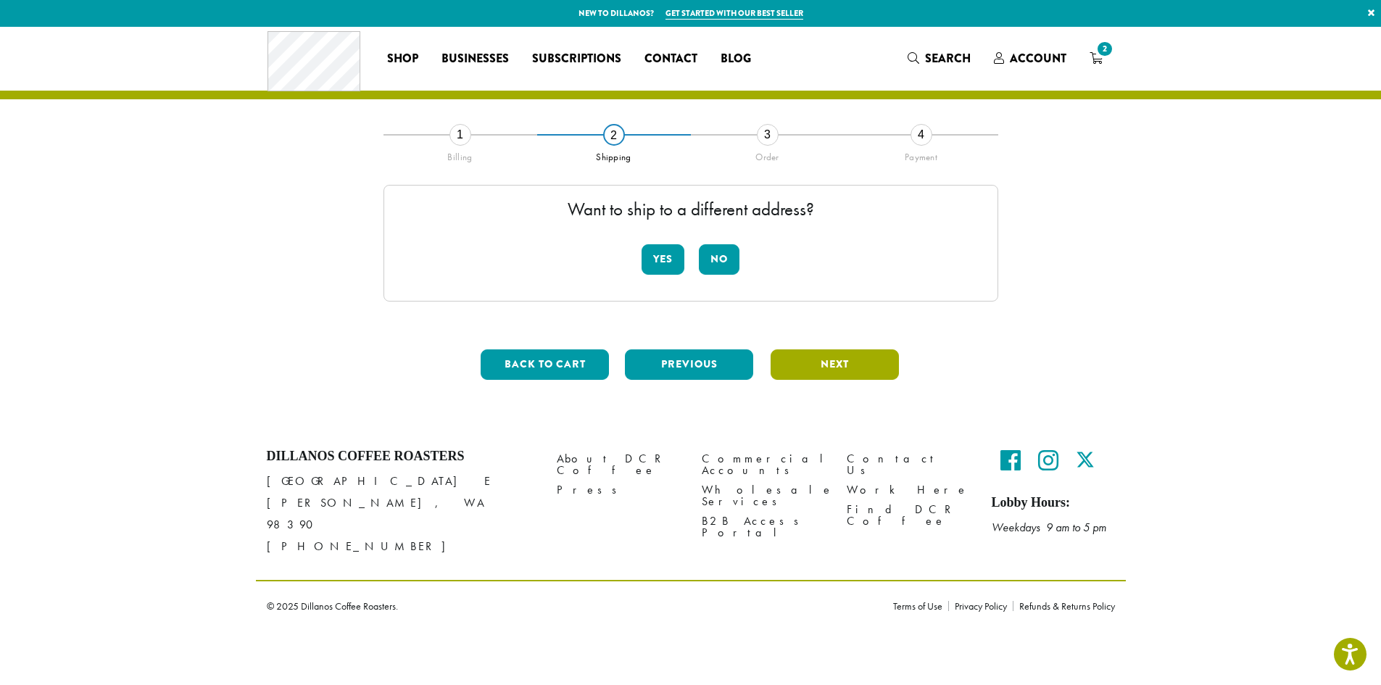
scroll to position [0, 0]
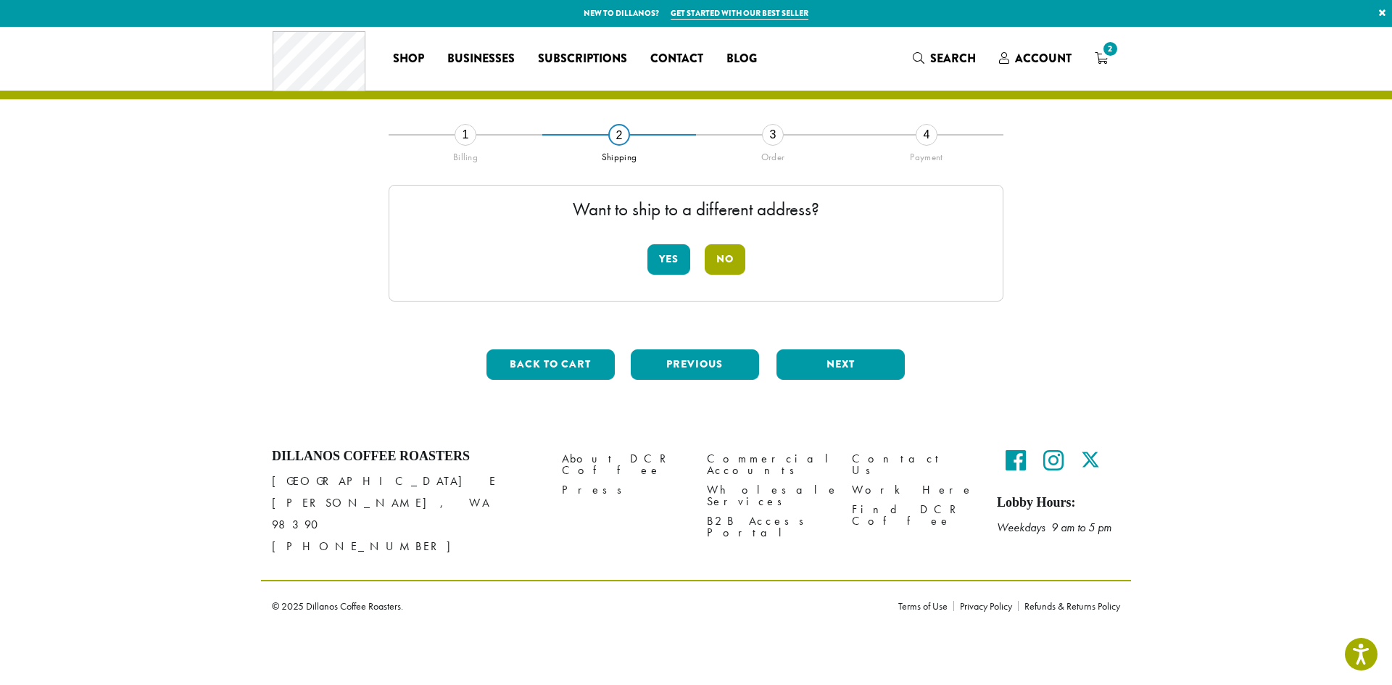
click at [739, 263] on button "No" at bounding box center [725, 259] width 41 height 30
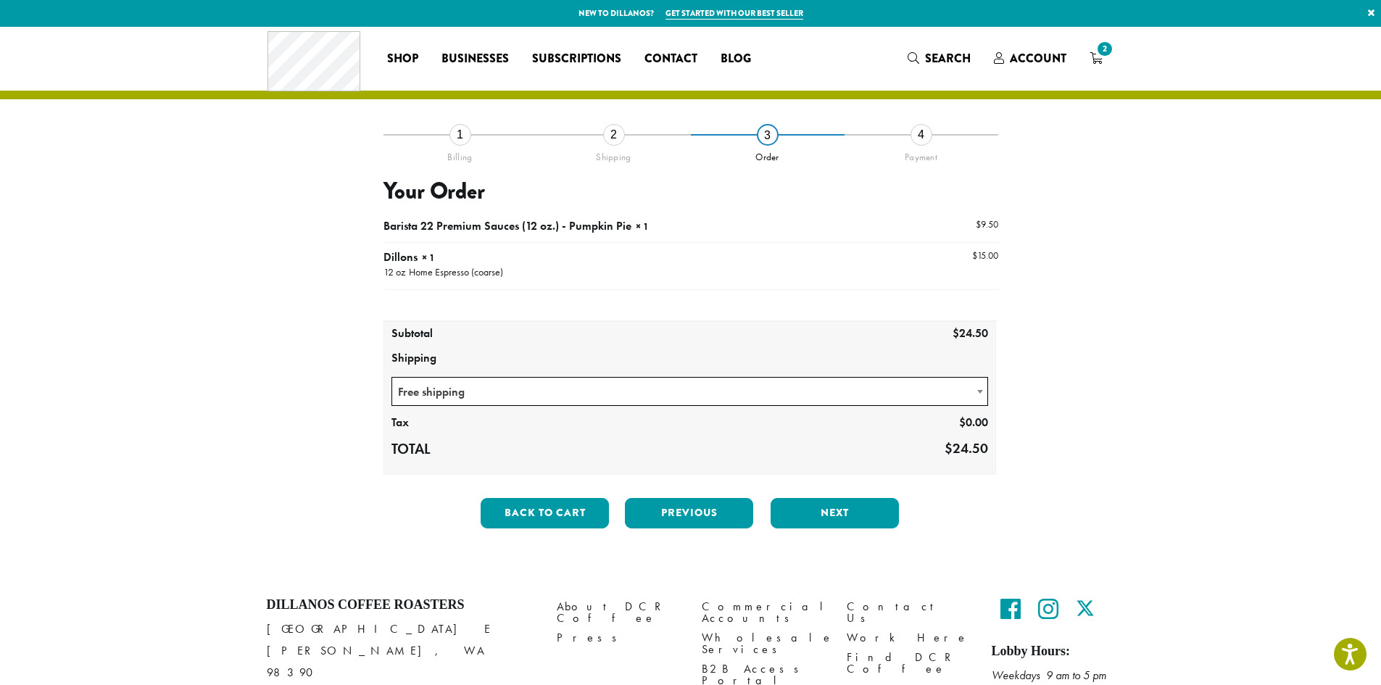
click at [751, 399] on span "Free shipping" at bounding box center [690, 392] width 596 height 28
click at [793, 512] on button "Next" at bounding box center [835, 513] width 128 height 30
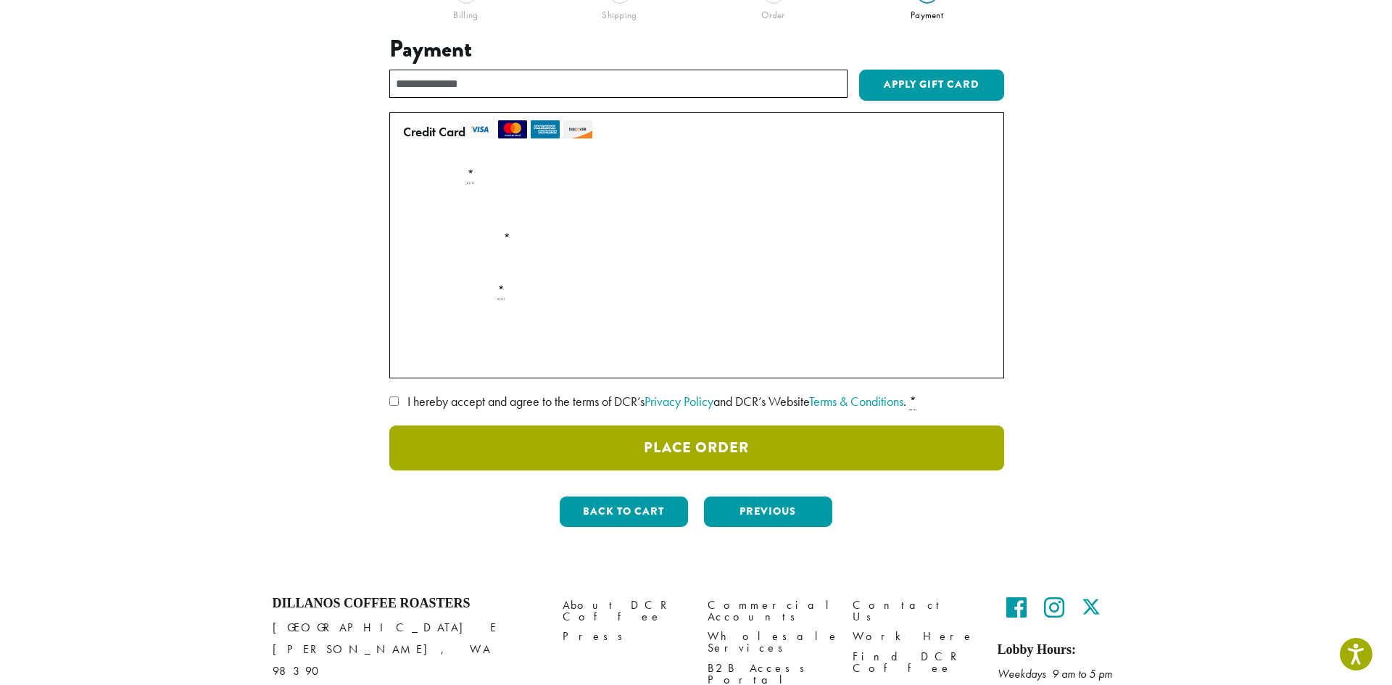
scroll to position [145, 0]
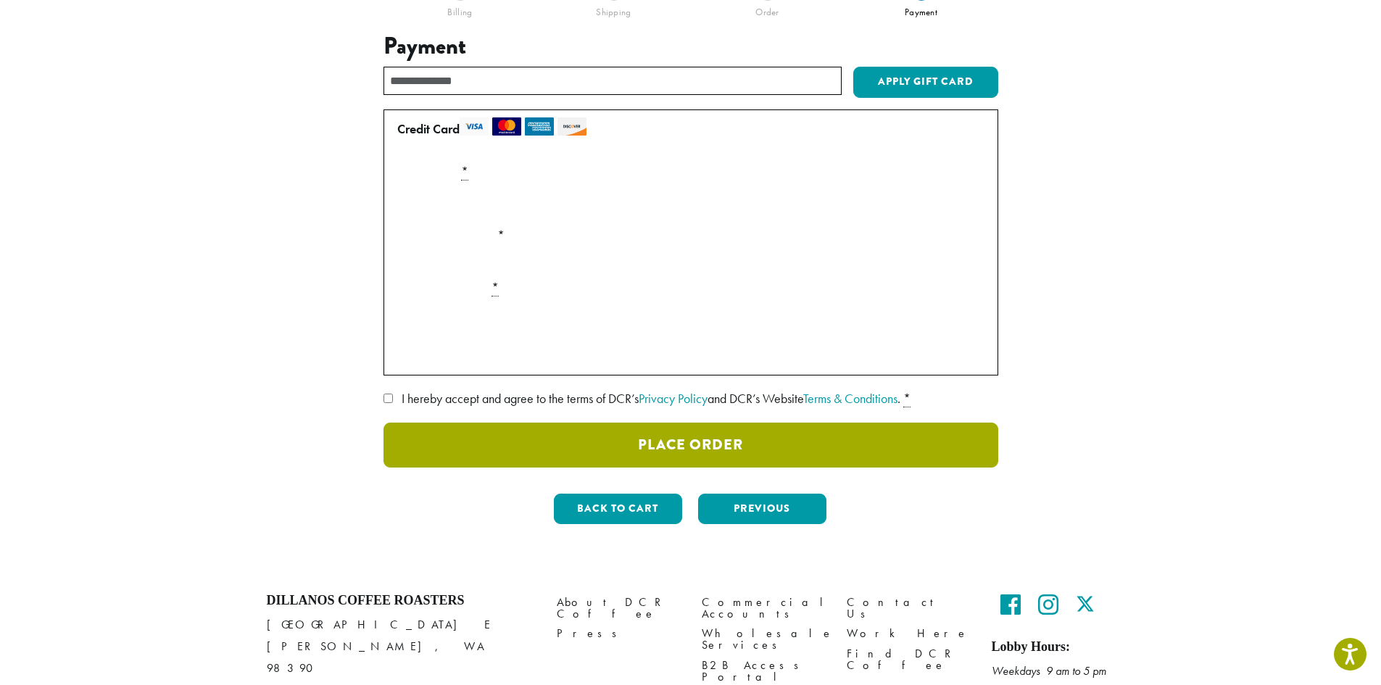
click at [663, 441] on button "Place Order" at bounding box center [690, 445] width 615 height 45
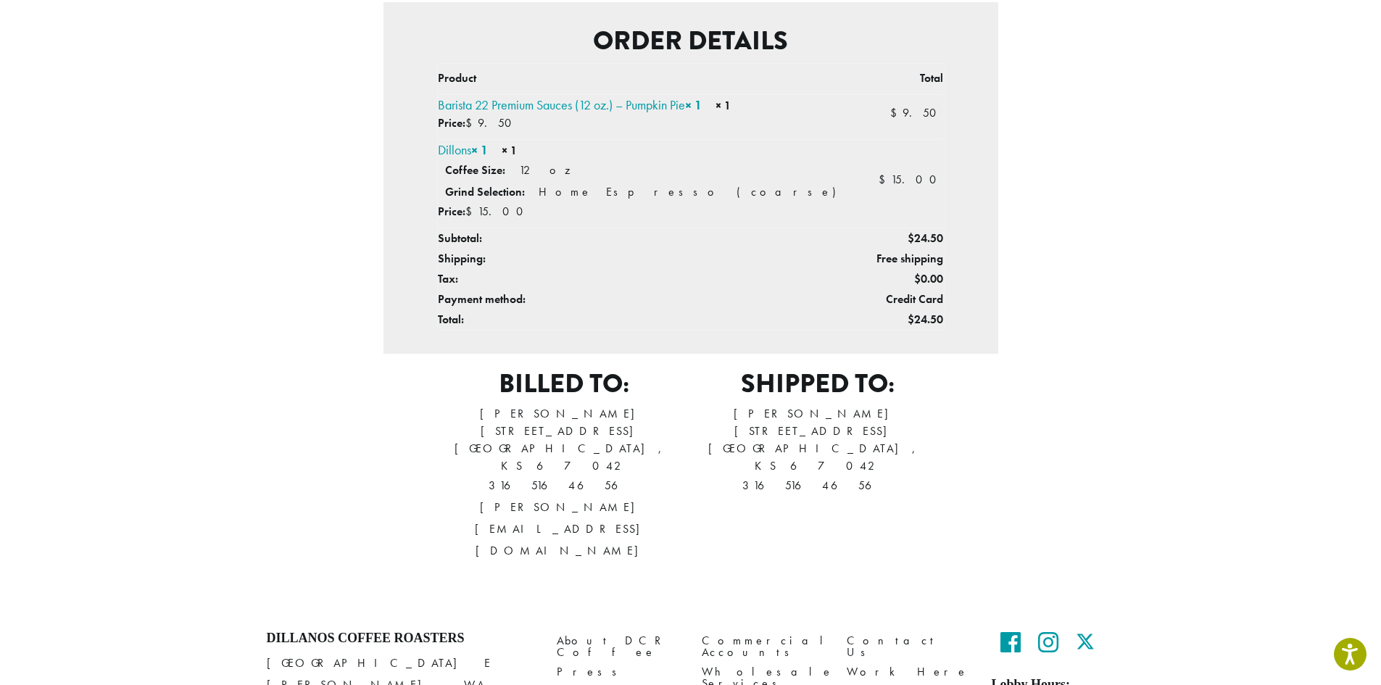
scroll to position [369, 0]
